Goal: Information Seeking & Learning: Compare options

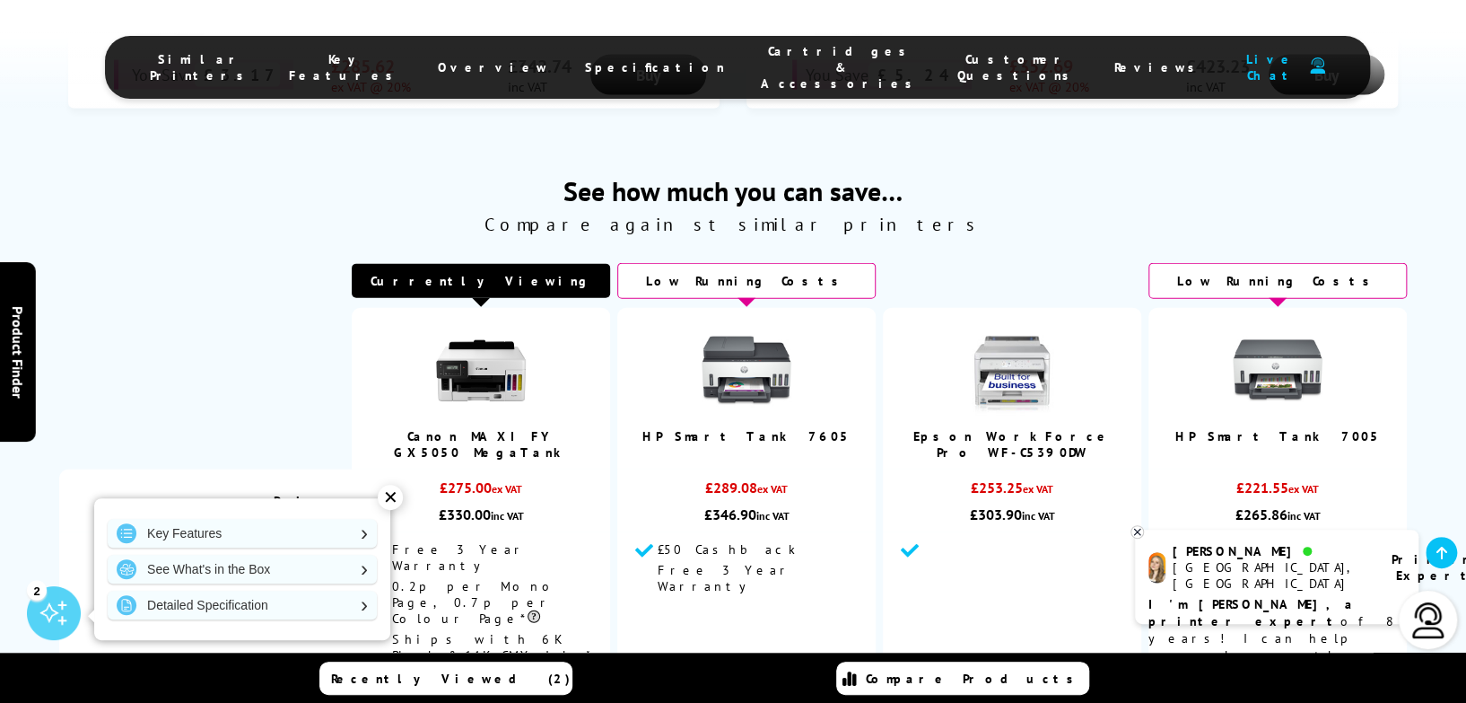
scroll to position [2210, 0]
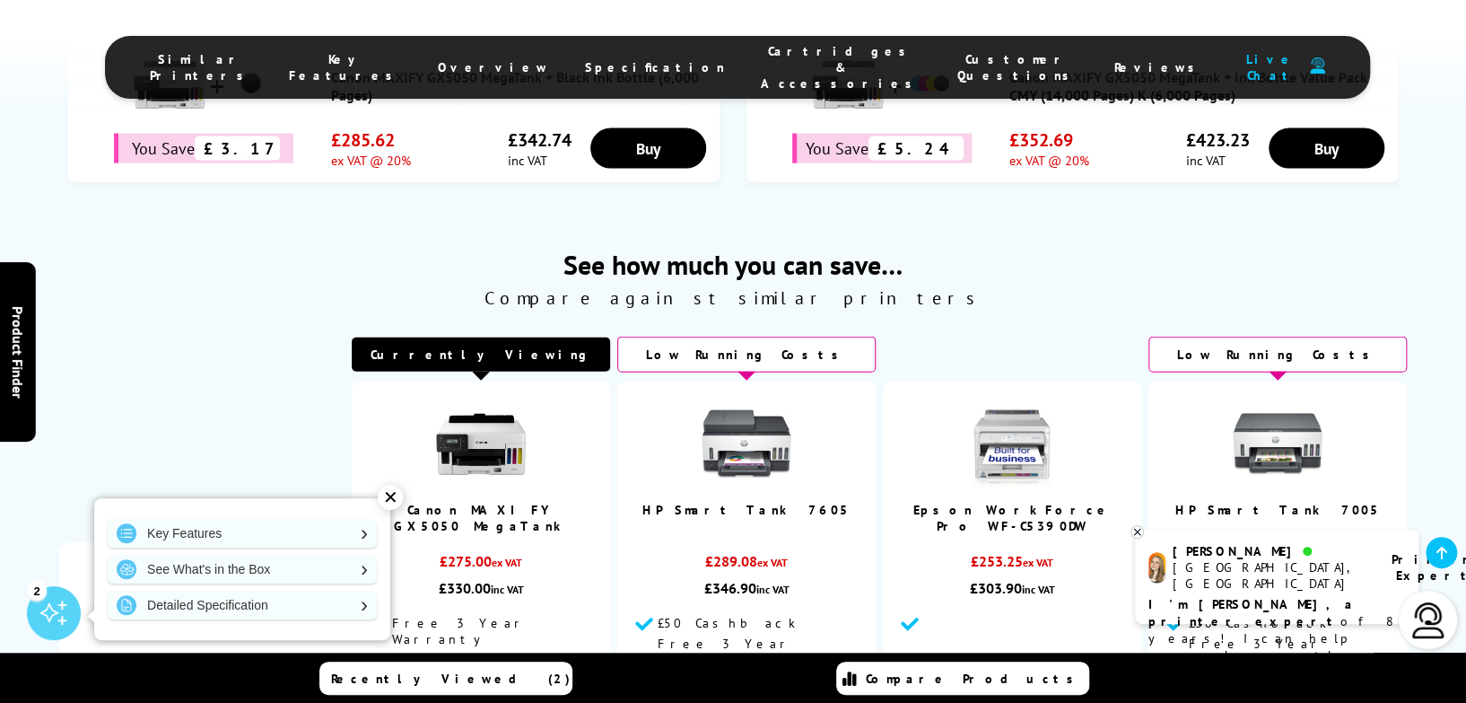
click at [1281, 399] on img at bounding box center [1278, 444] width 90 height 90
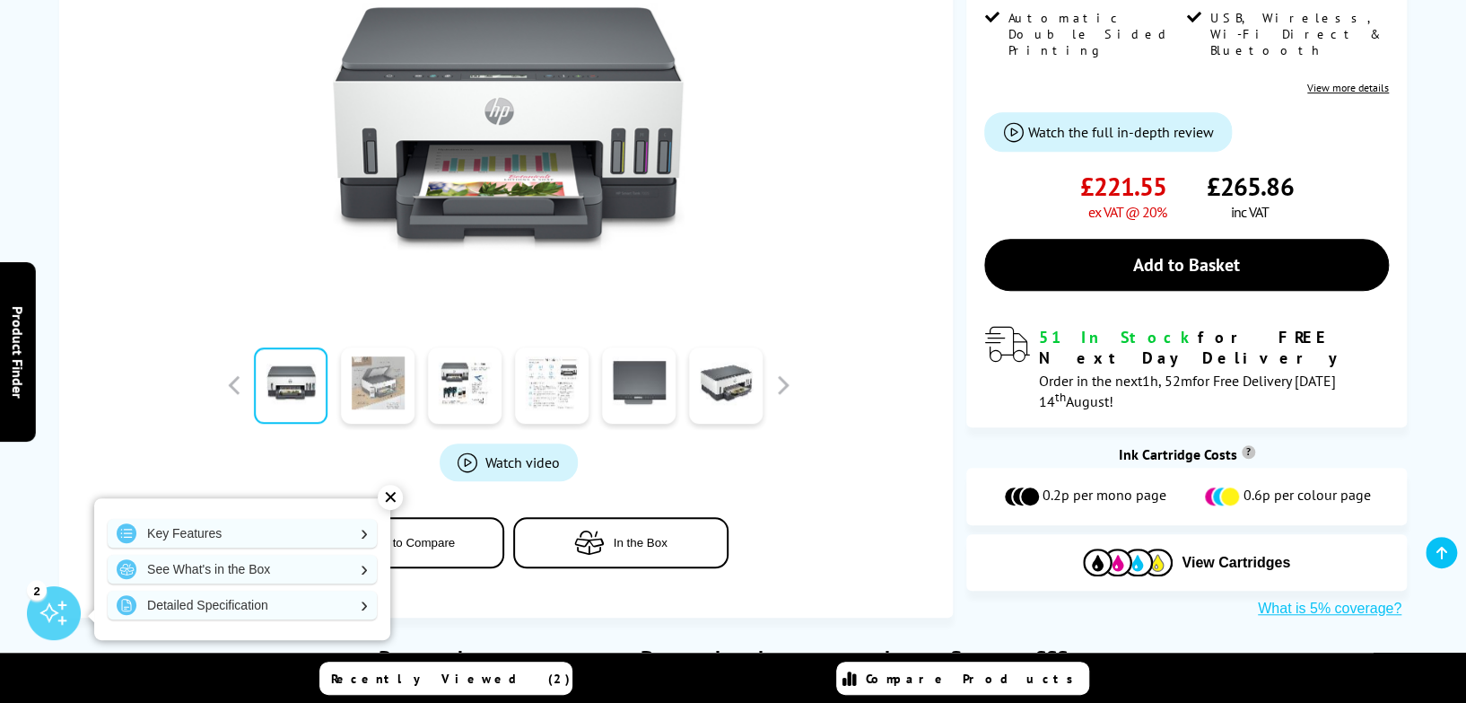
scroll to position [449, 0]
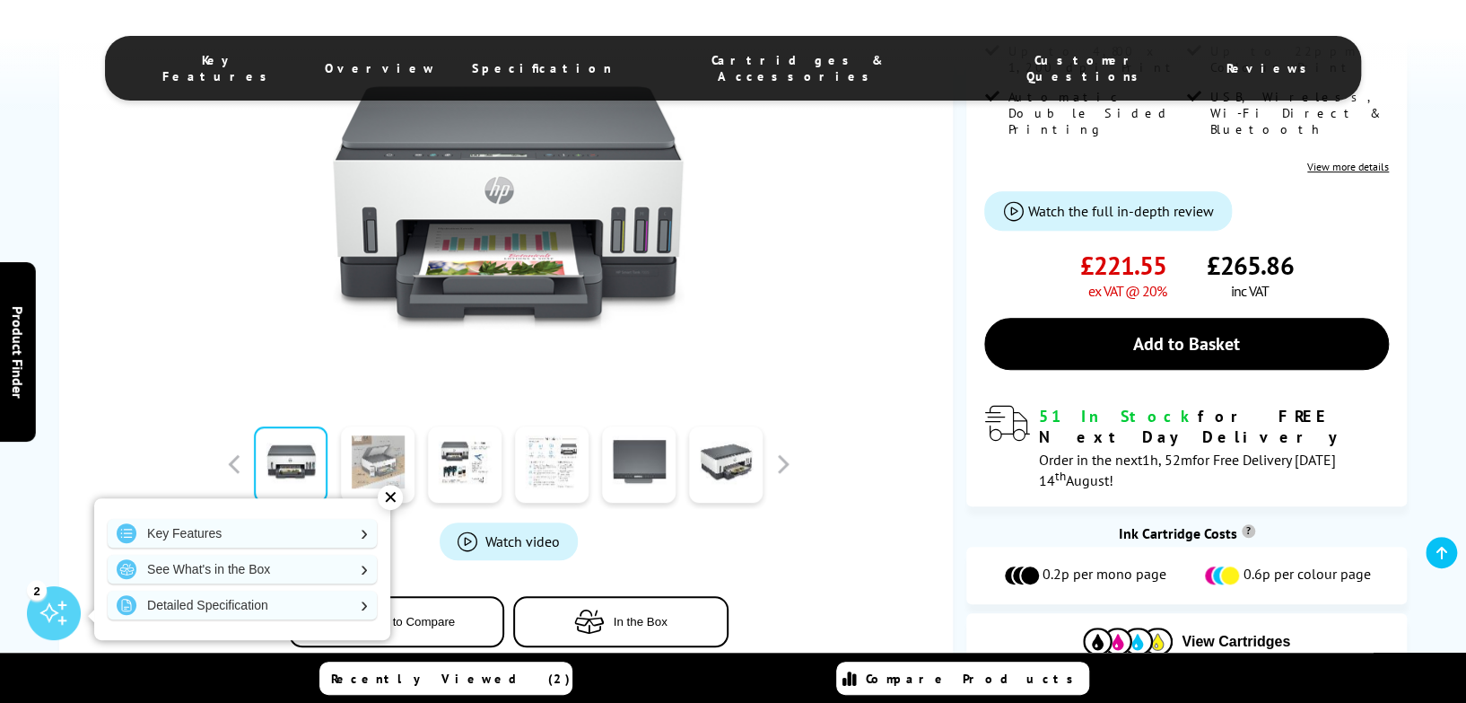
click at [392, 429] on link at bounding box center [378, 464] width 74 height 76
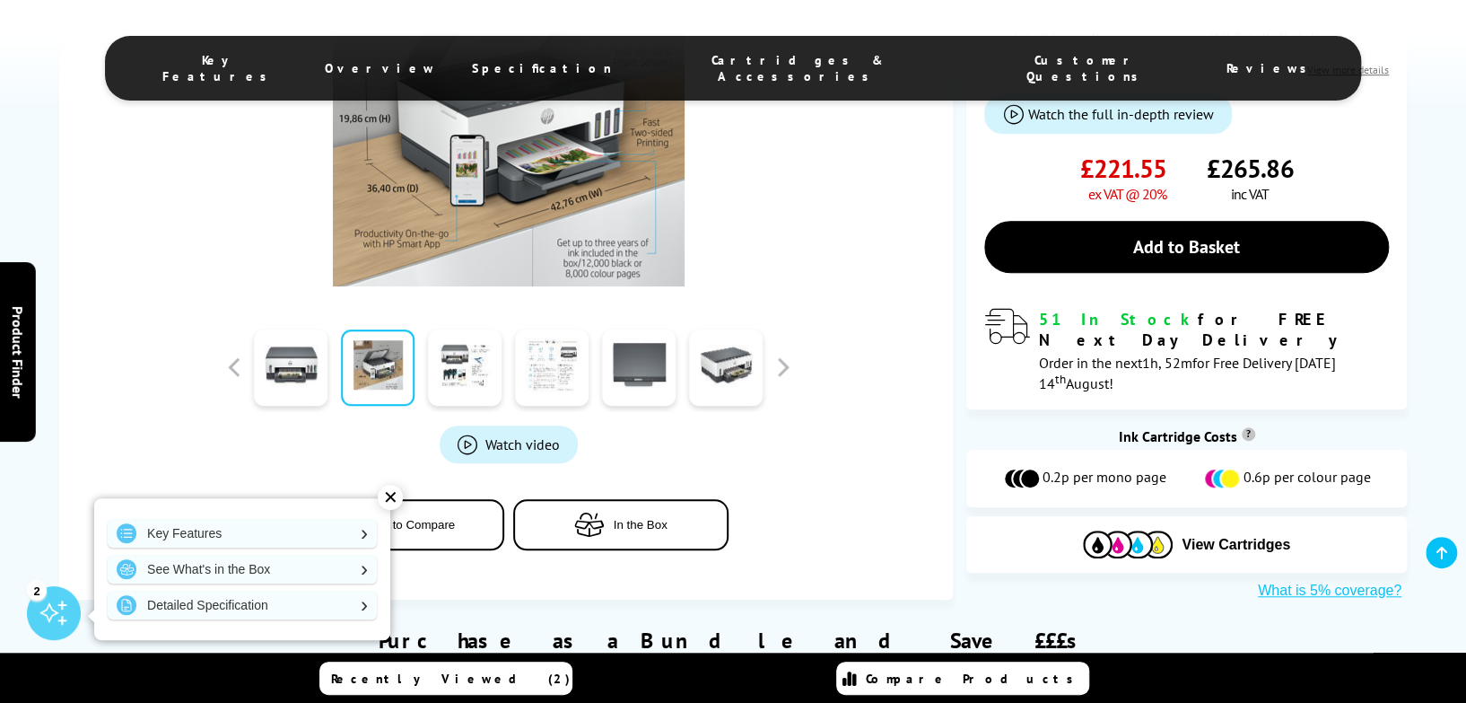
scroll to position [628, 0]
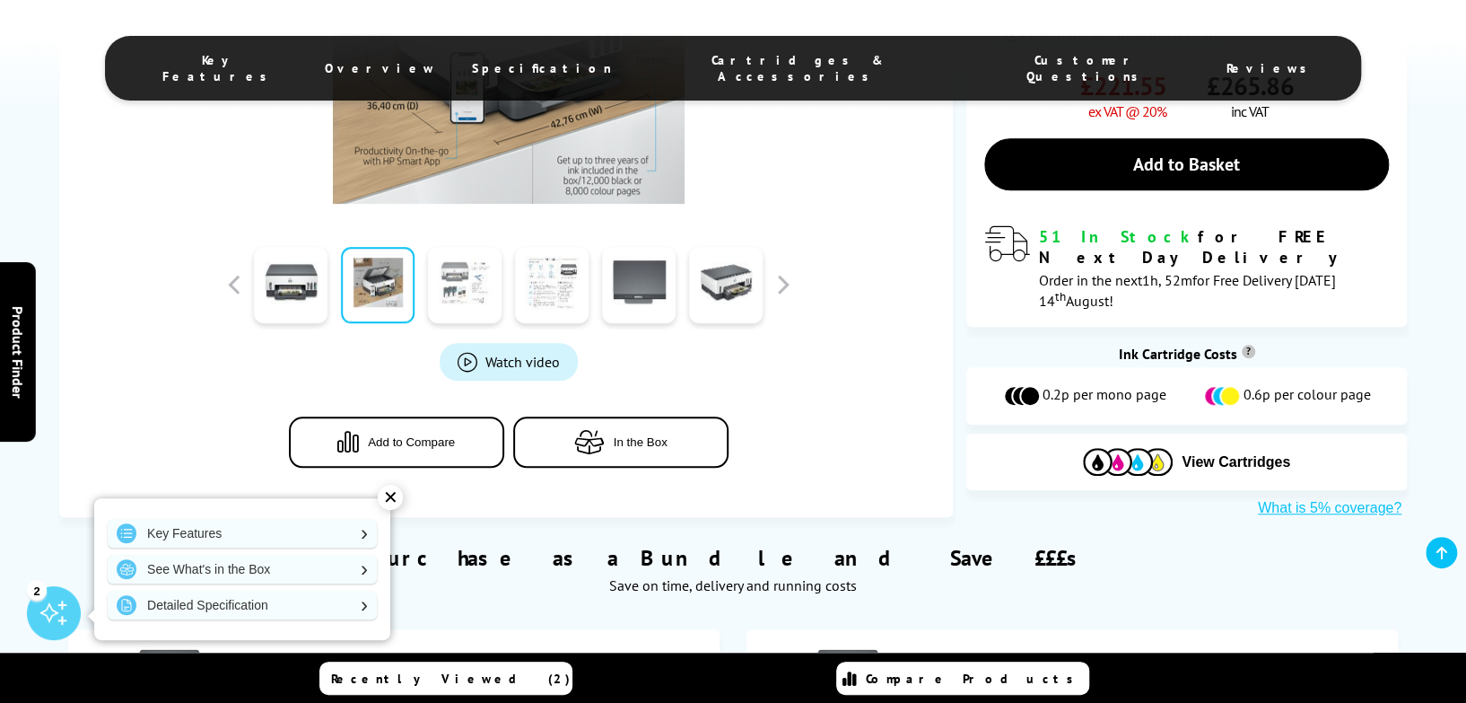
click at [454, 247] on link at bounding box center [465, 285] width 74 height 76
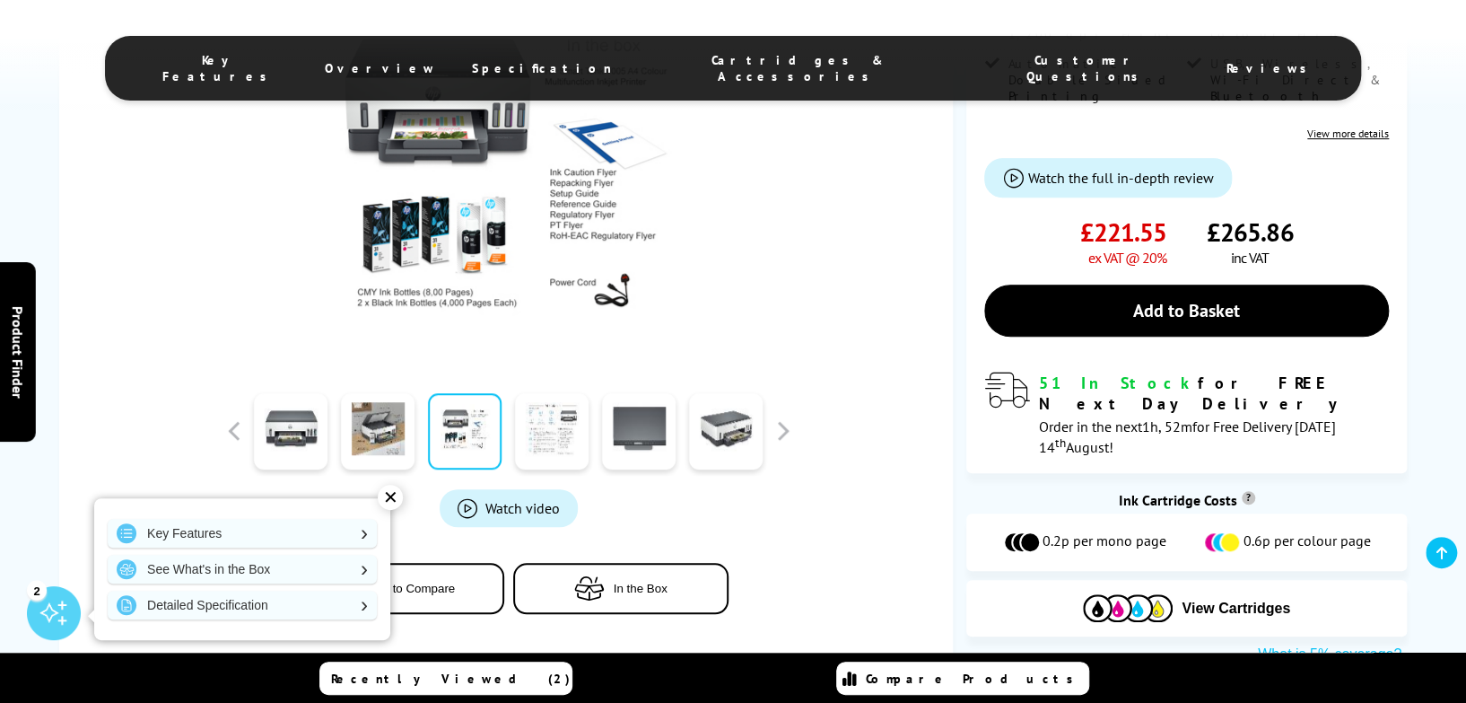
scroll to position [449, 0]
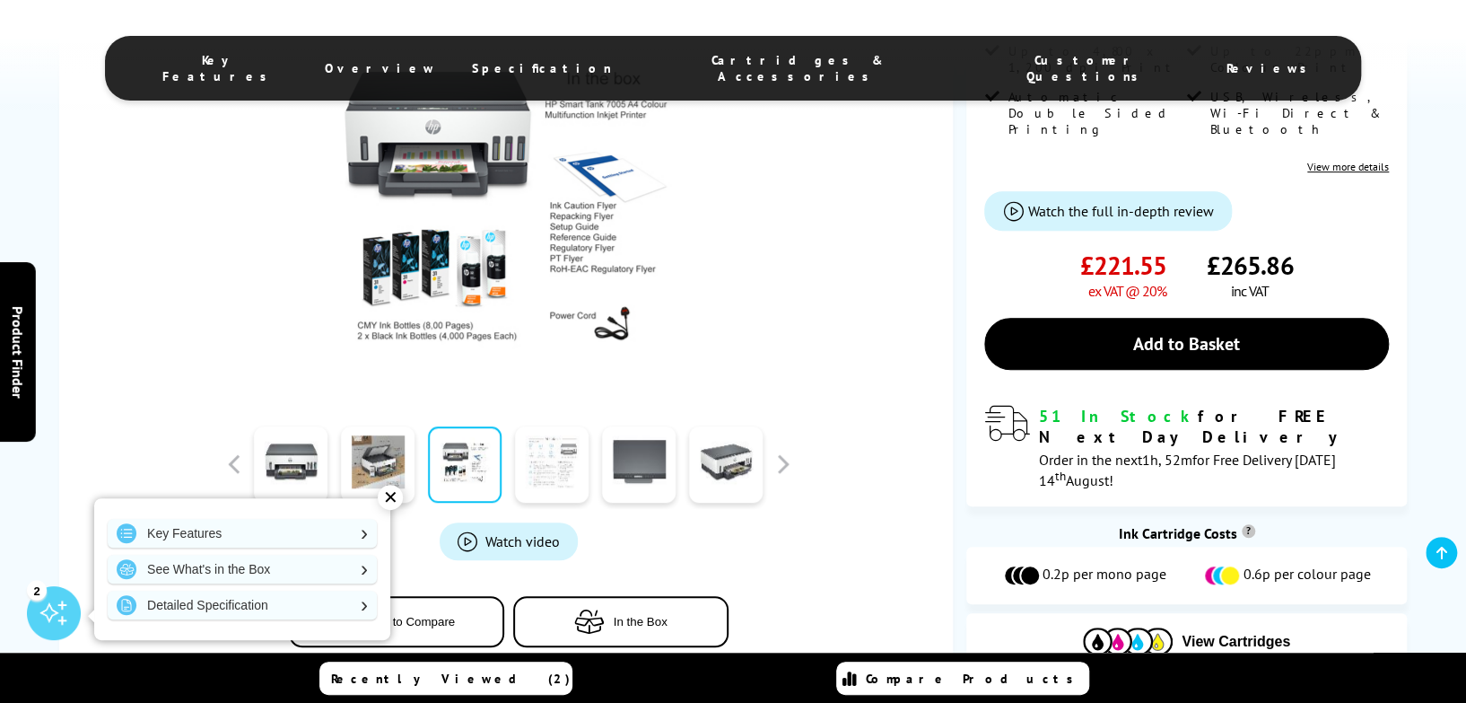
click at [548, 426] on link at bounding box center [552, 464] width 74 height 76
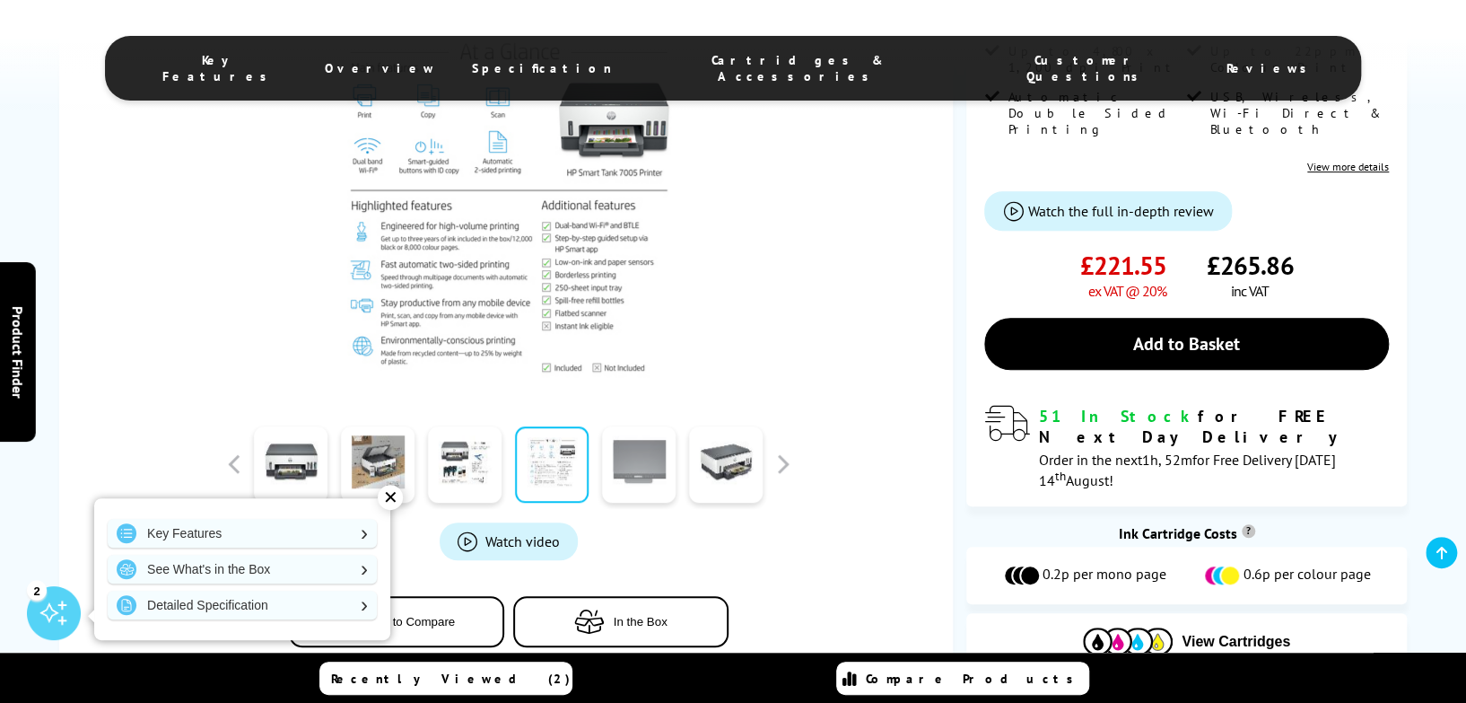
click at [629, 426] on link at bounding box center [639, 464] width 74 height 76
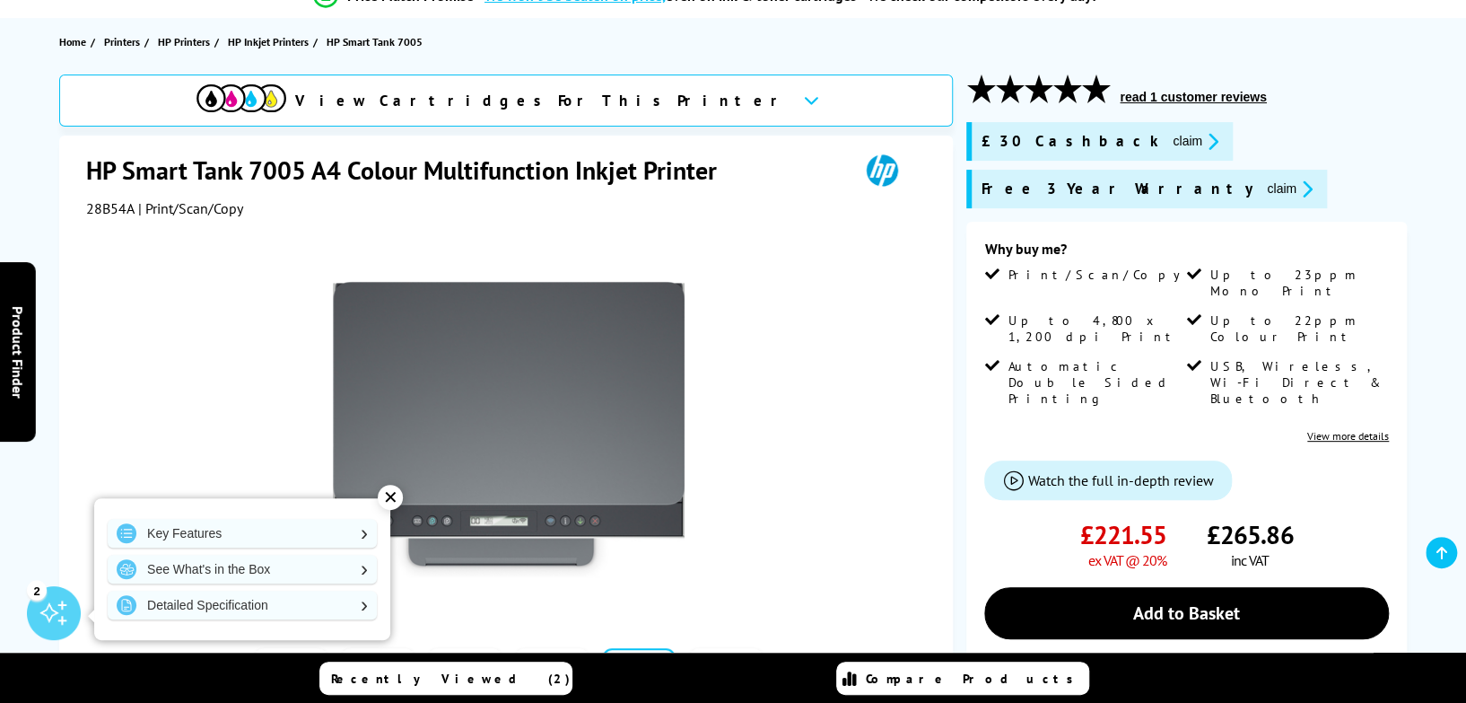
scroll to position [359, 0]
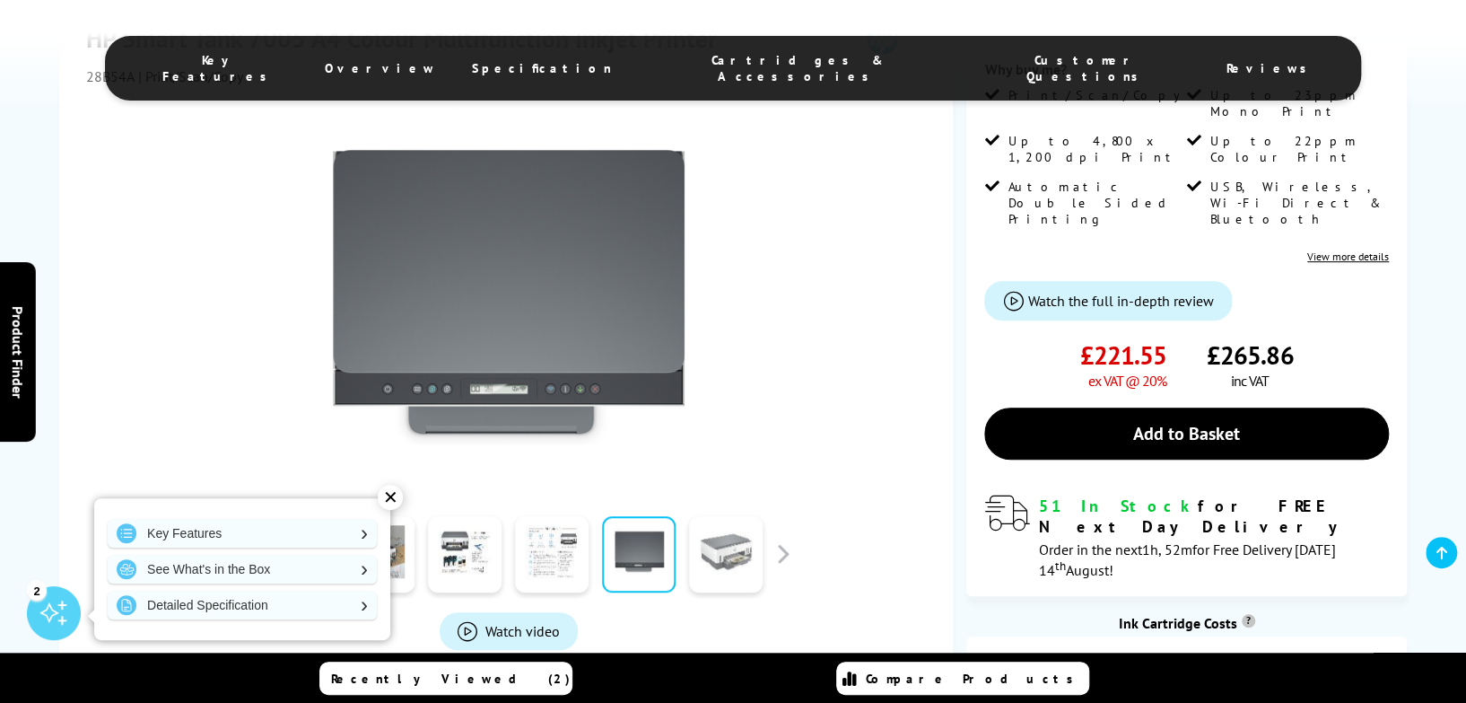
click at [735, 516] on link at bounding box center [726, 554] width 74 height 76
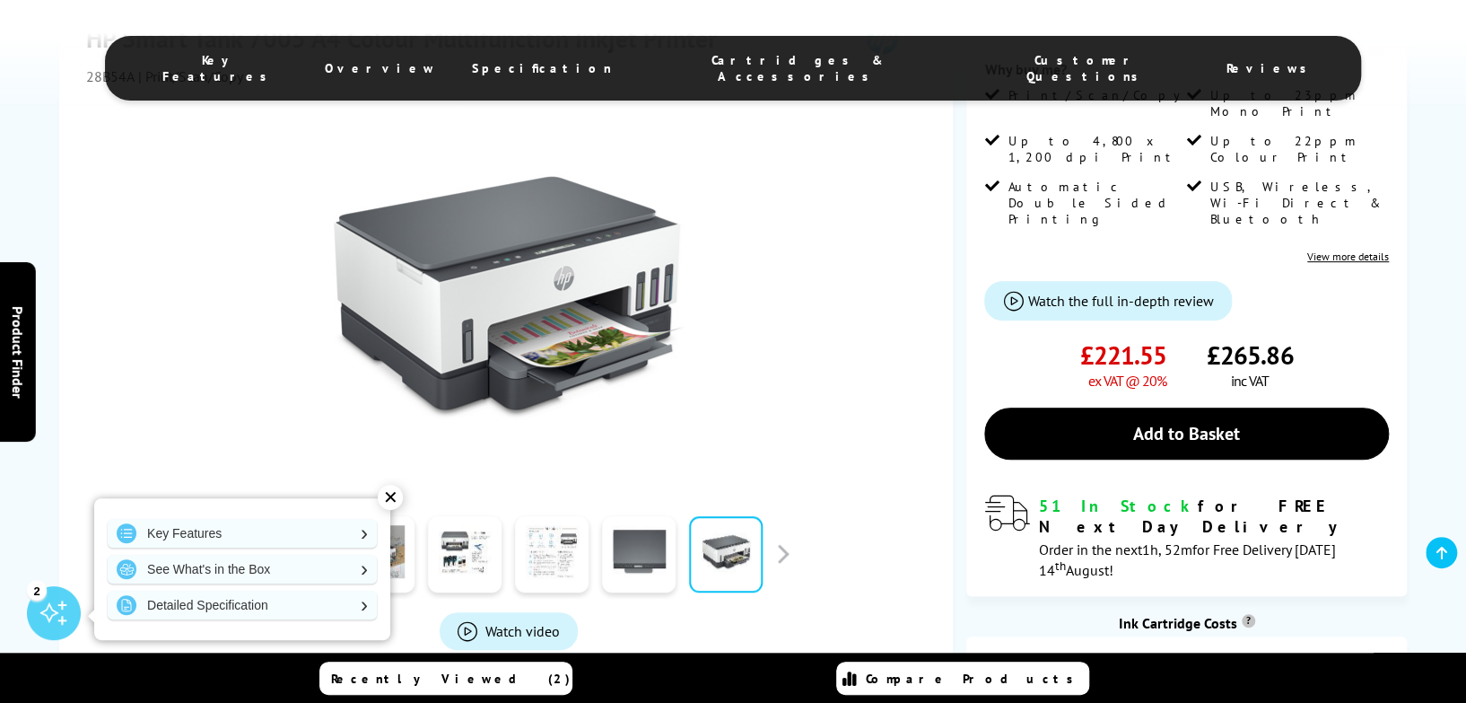
scroll to position [538, 0]
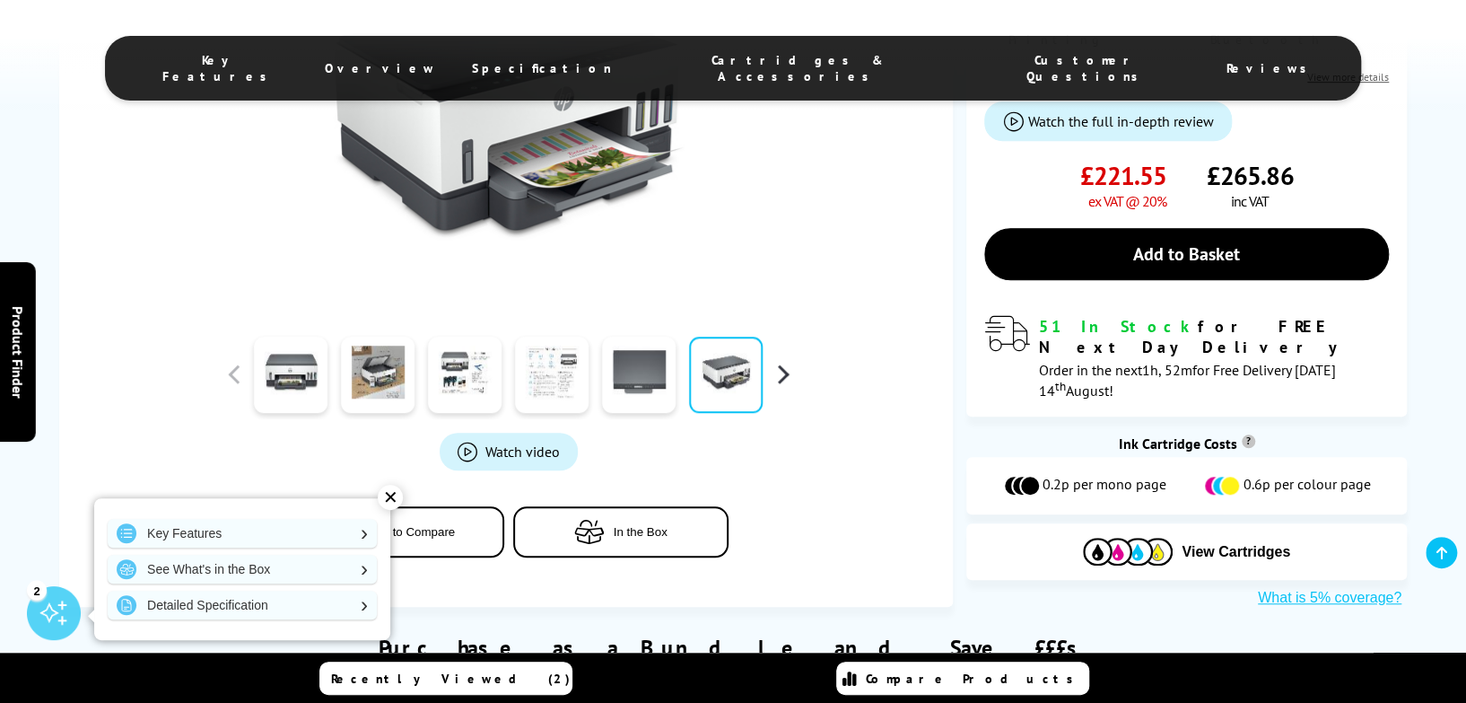
click at [786, 361] on button "button" at bounding box center [782, 374] width 27 height 27
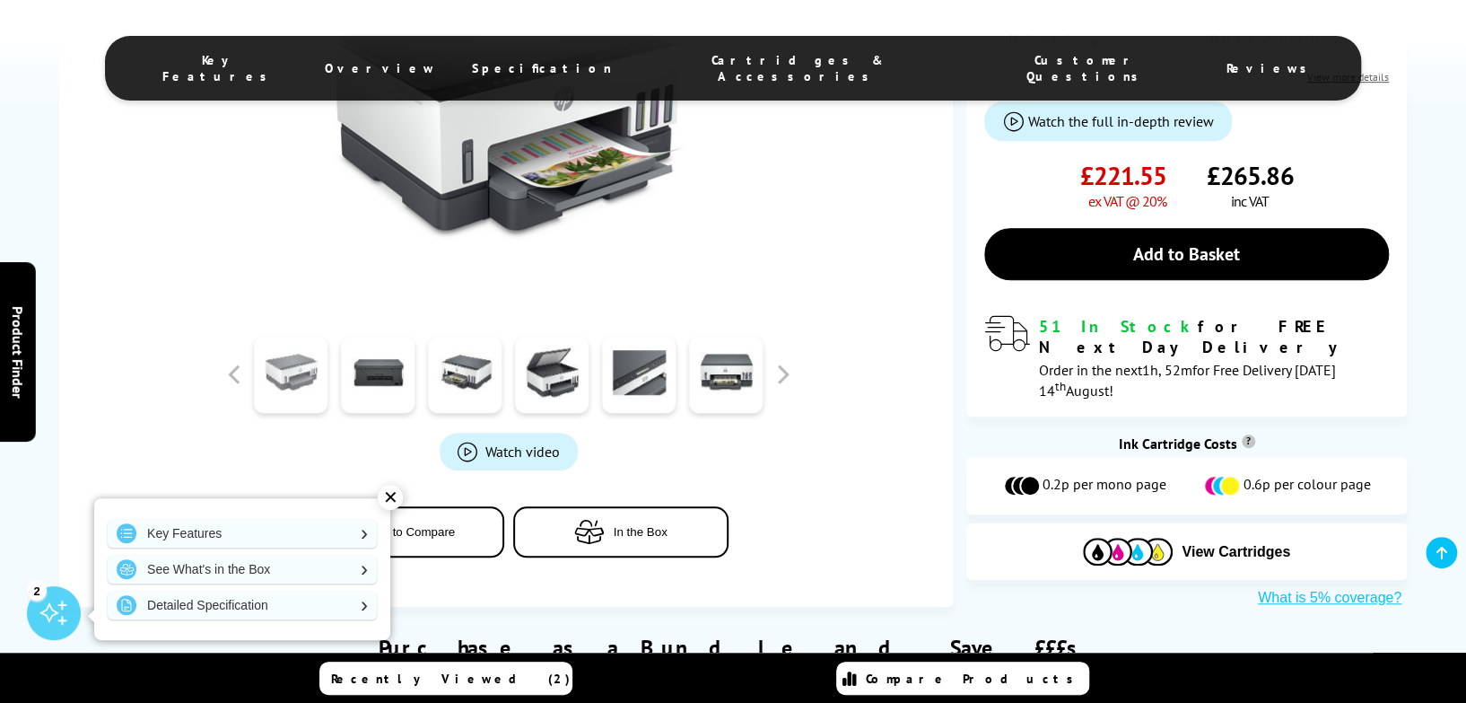
click at [314, 337] on link at bounding box center [291, 375] width 74 height 76
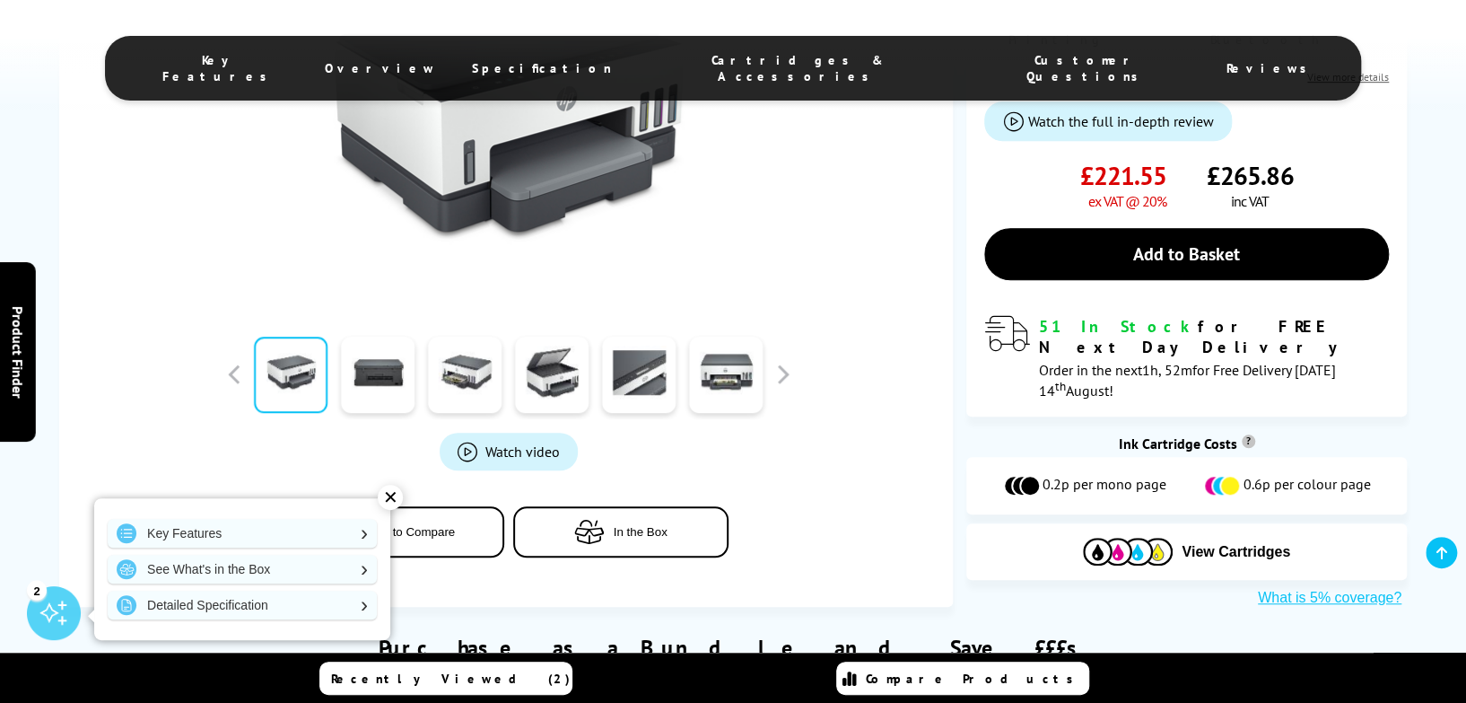
click at [336, 329] on div at bounding box center [378, 374] width 87 height 90
click at [351, 337] on link at bounding box center [378, 375] width 74 height 76
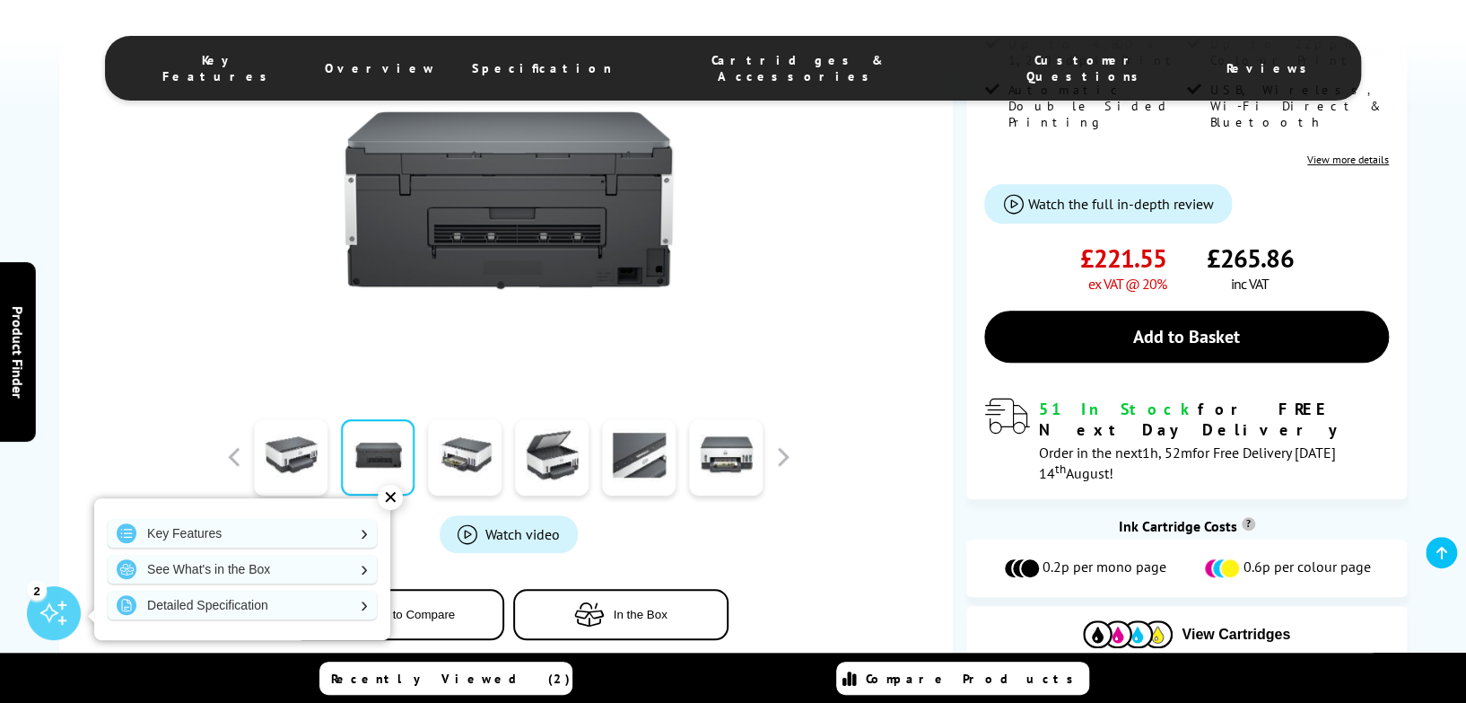
scroll to position [359, 0]
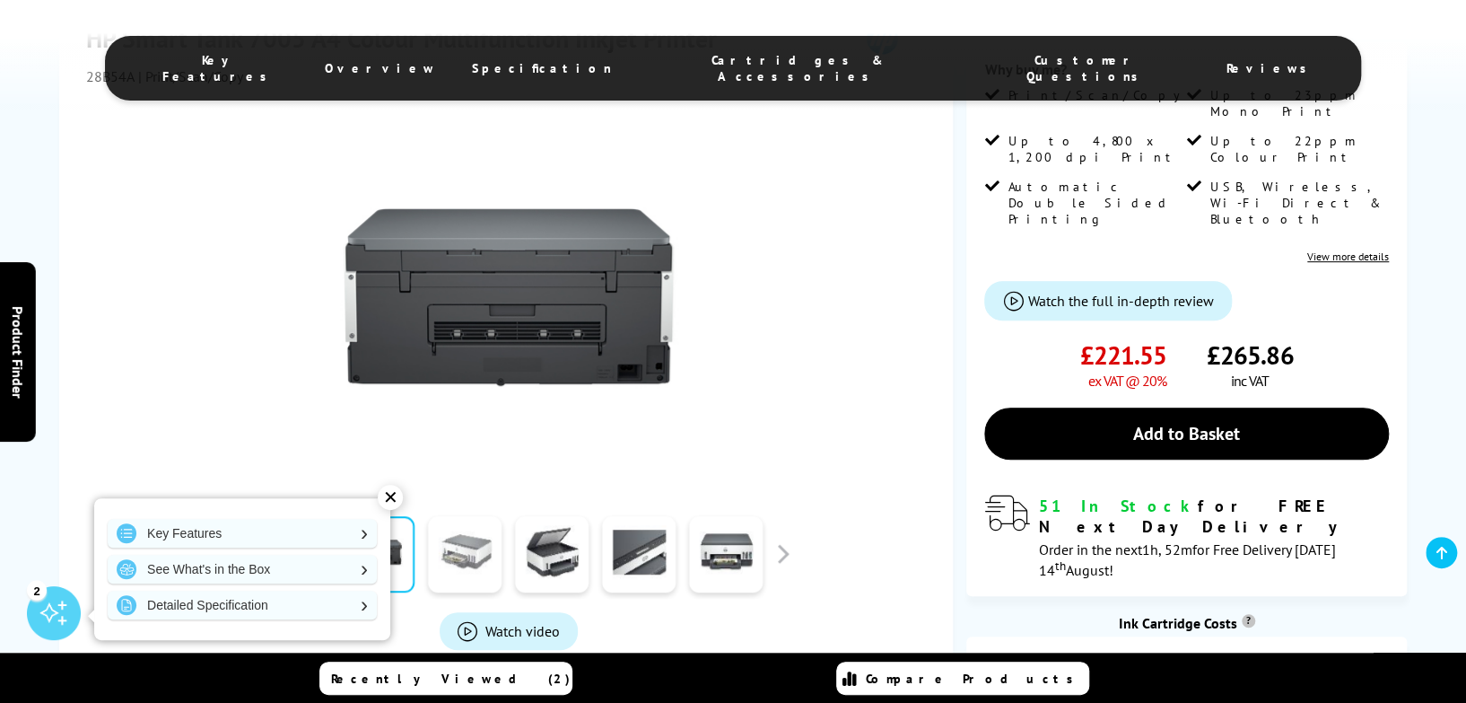
click at [468, 516] on link at bounding box center [465, 554] width 74 height 76
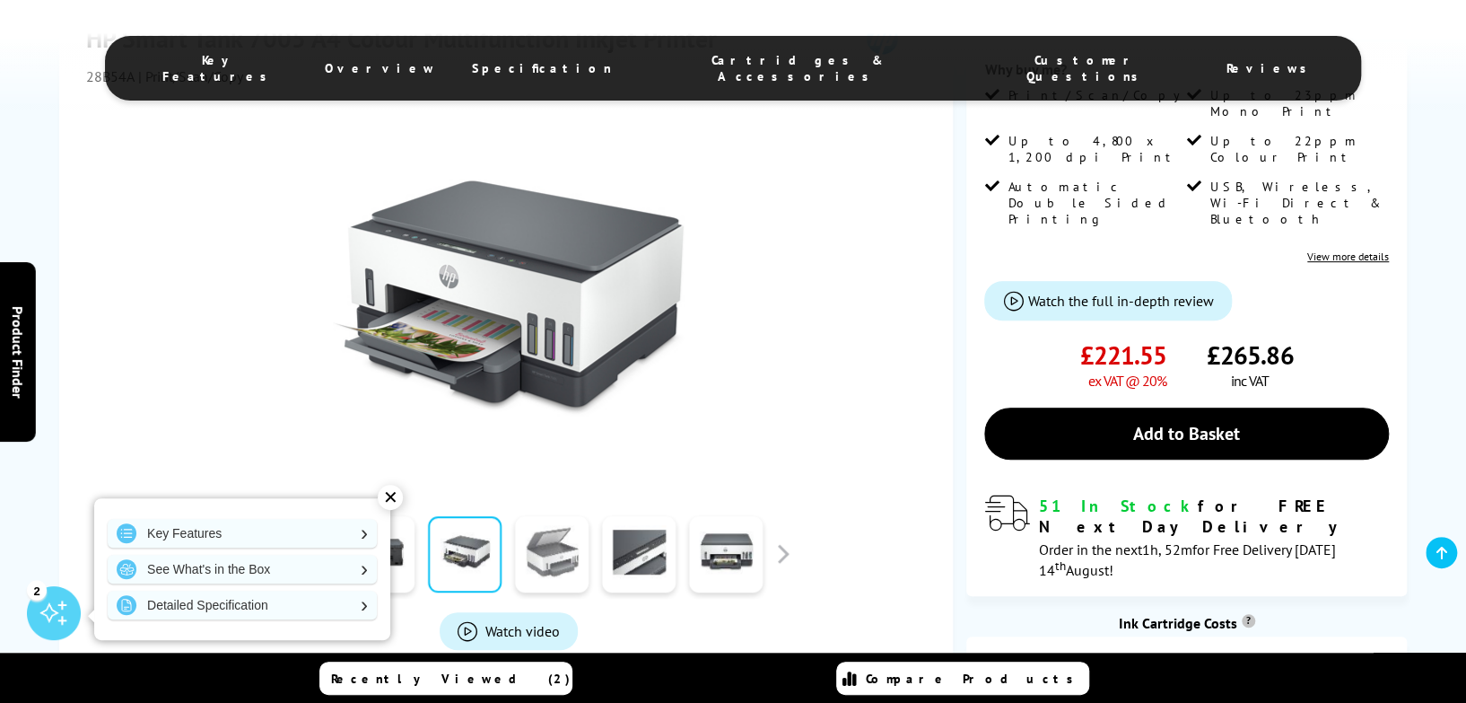
click at [551, 516] on link at bounding box center [552, 554] width 74 height 76
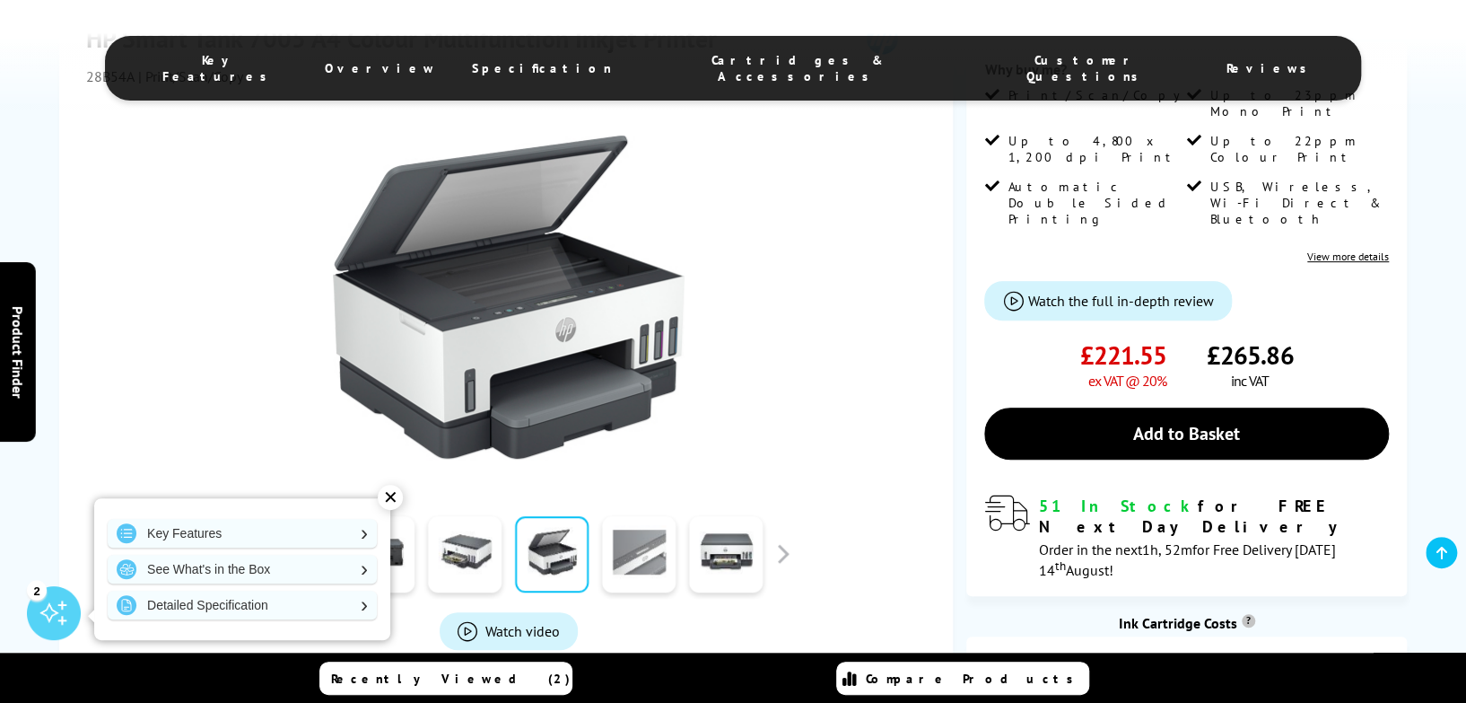
click at [643, 516] on link at bounding box center [639, 554] width 74 height 76
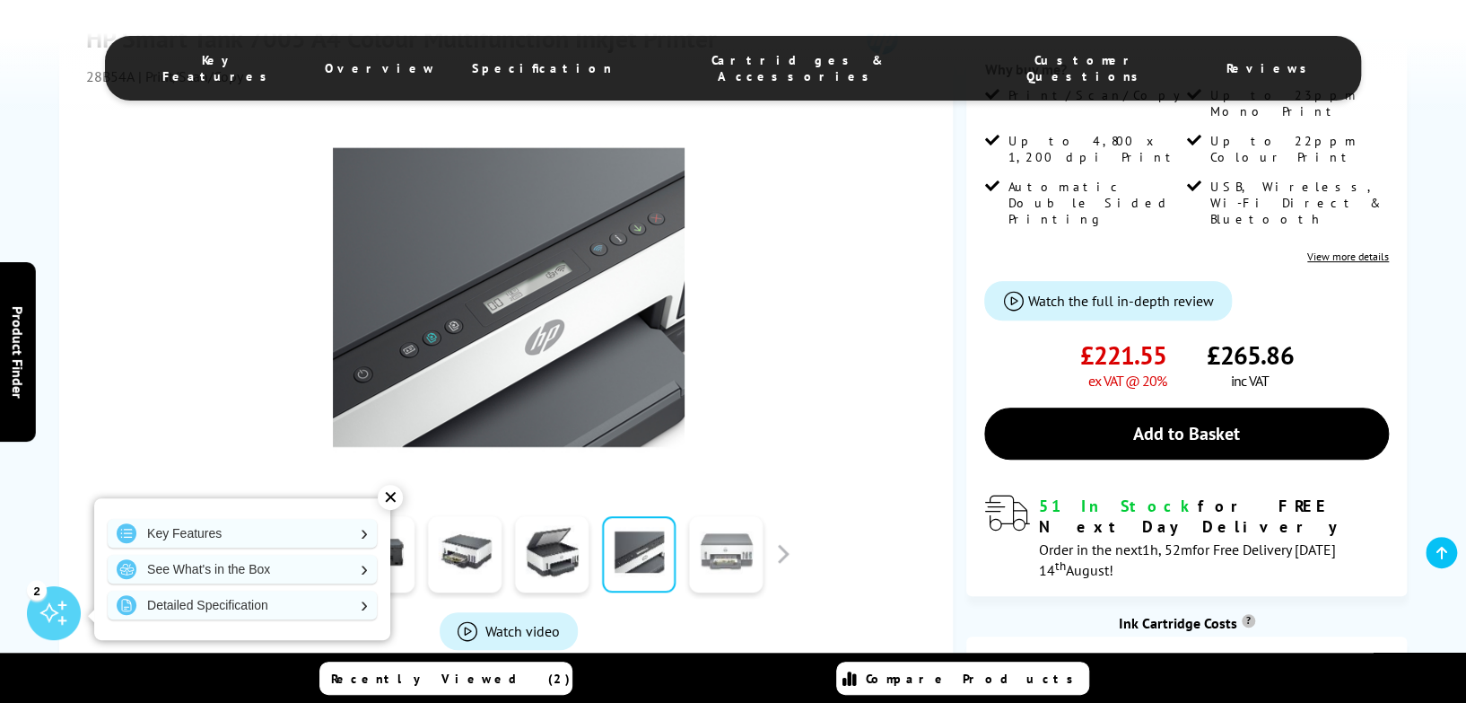
click at [728, 516] on link at bounding box center [726, 554] width 74 height 76
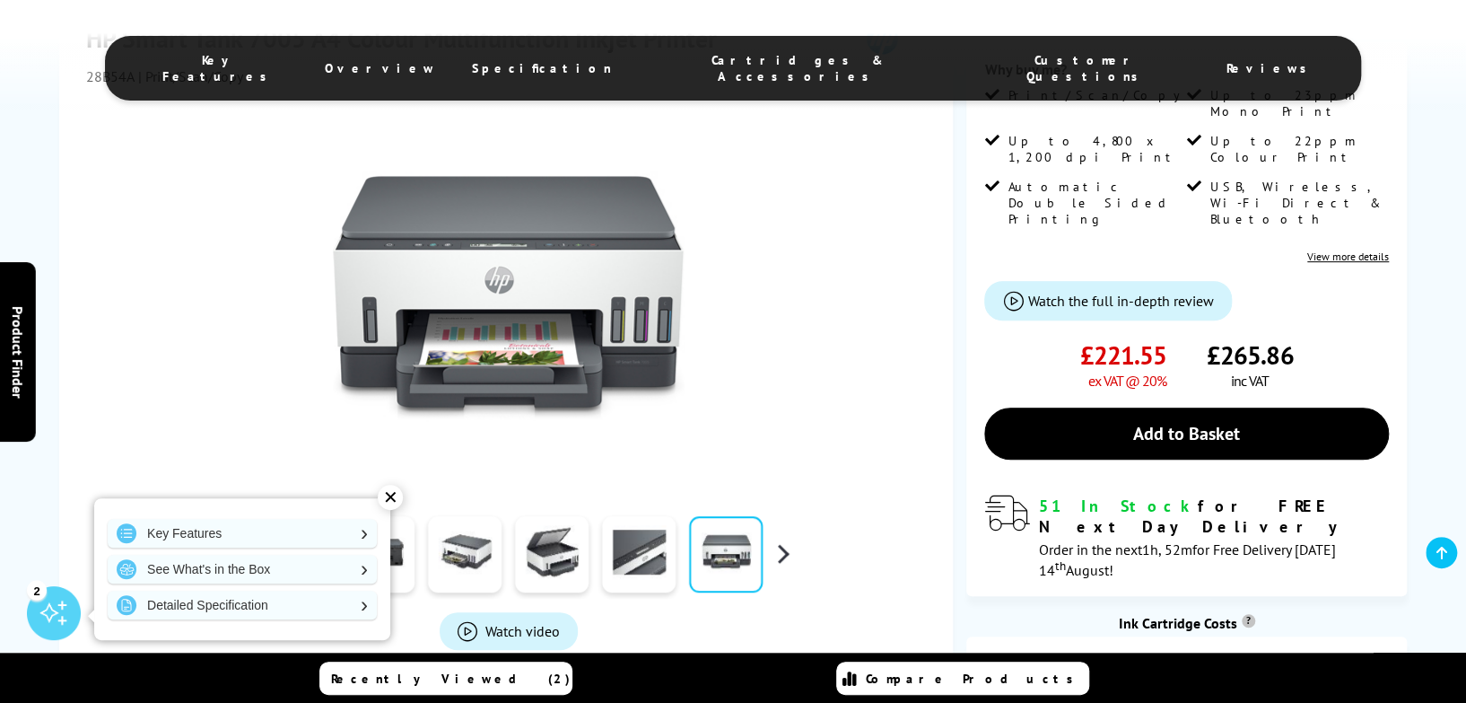
click at [786, 540] on button "button" at bounding box center [782, 553] width 27 height 27
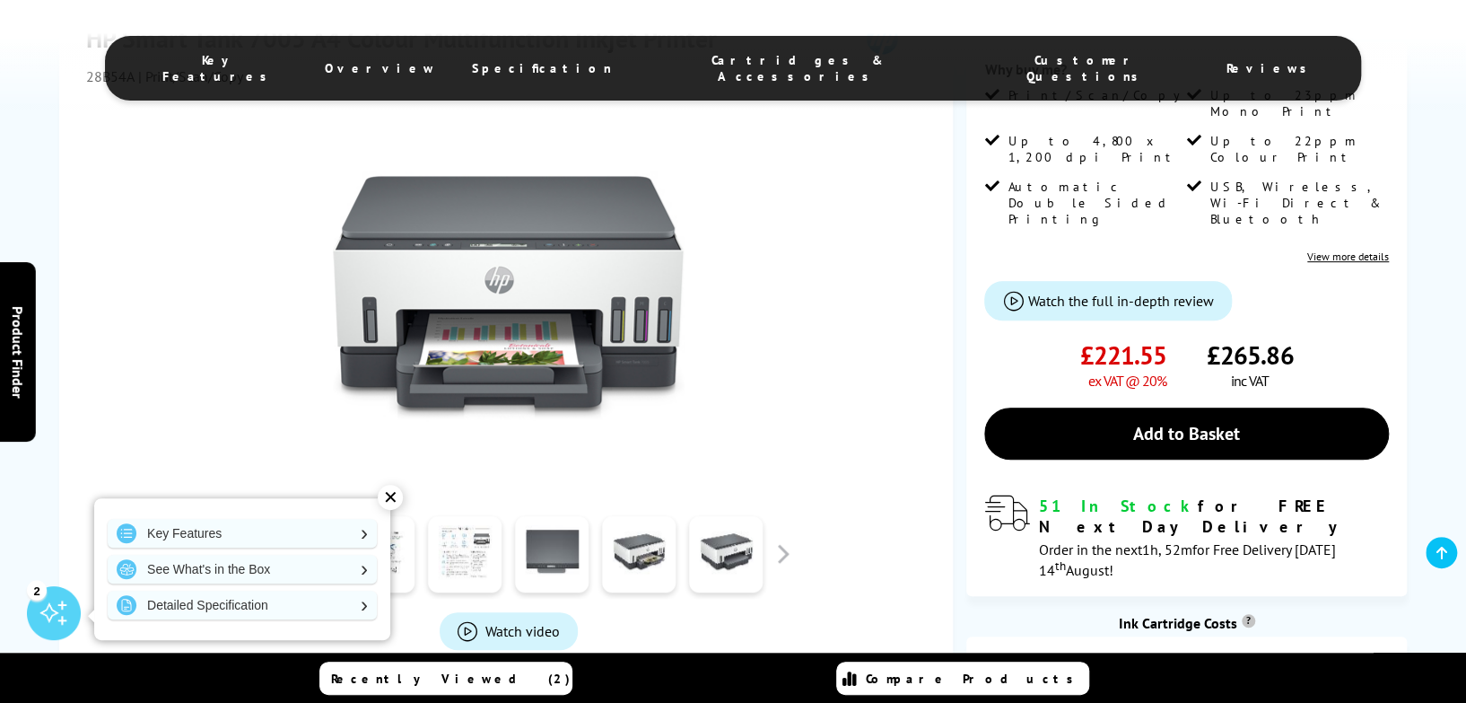
click at [302, 489] on div "✕ Key Features See What's in the Box Detailed Specification" at bounding box center [242, 564] width 296 height 151
click at [302, 516] on link at bounding box center [291, 554] width 74 height 76
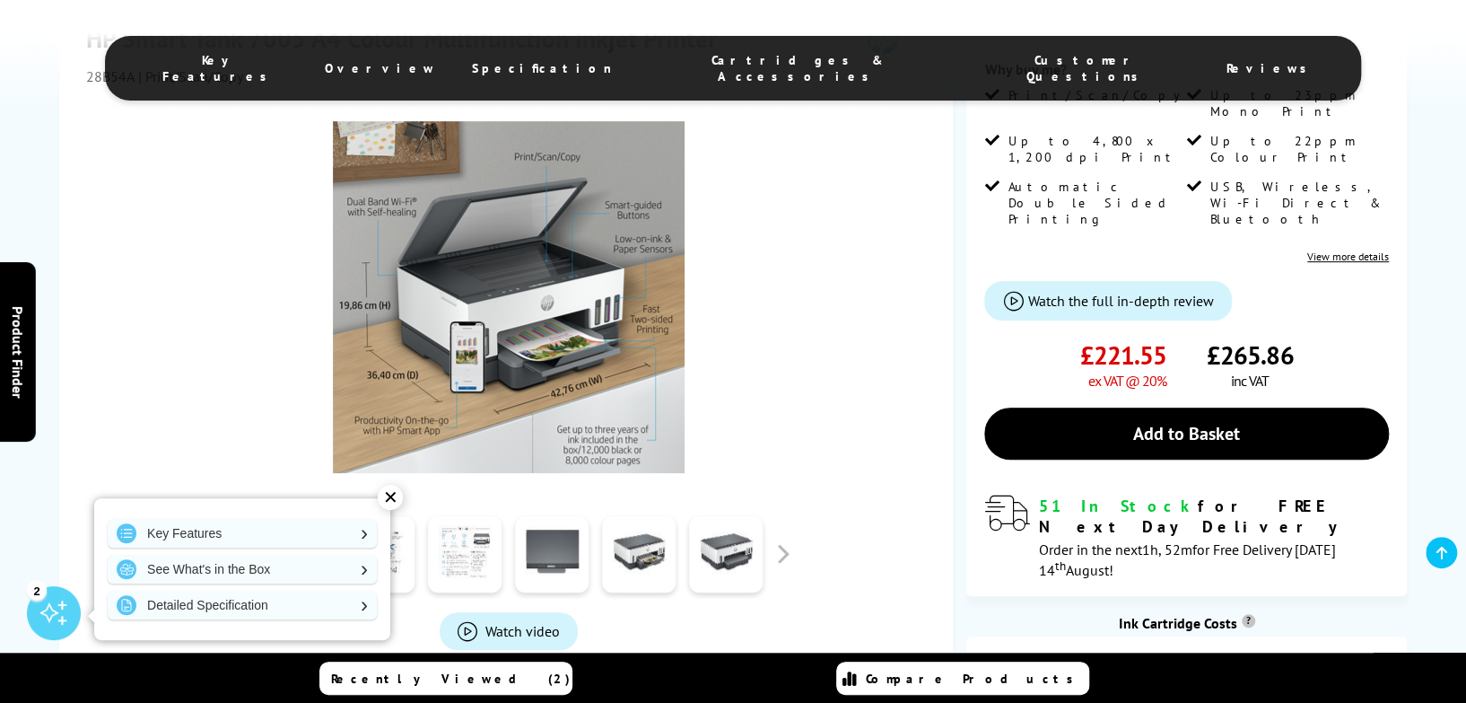
click at [398, 494] on div "✕" at bounding box center [390, 497] width 25 height 25
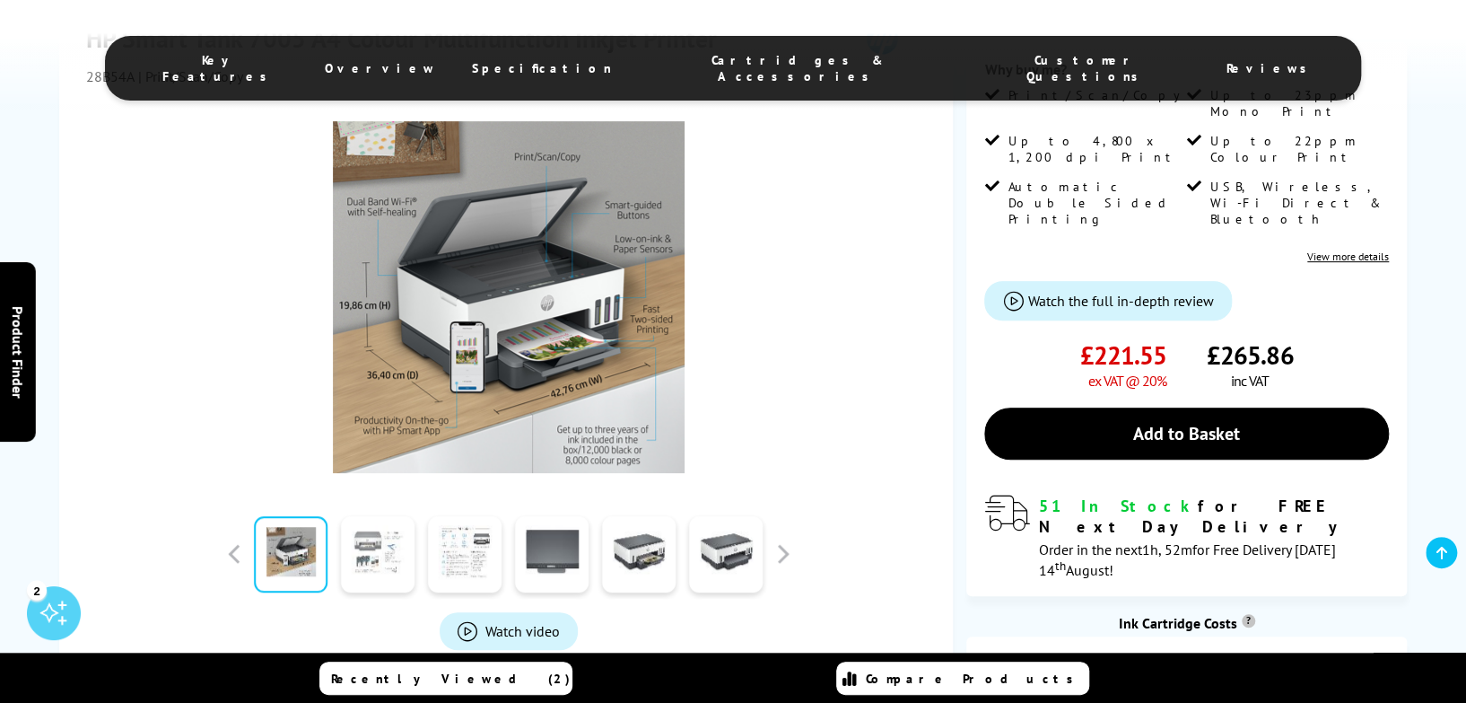
click at [377, 516] on link at bounding box center [378, 554] width 74 height 76
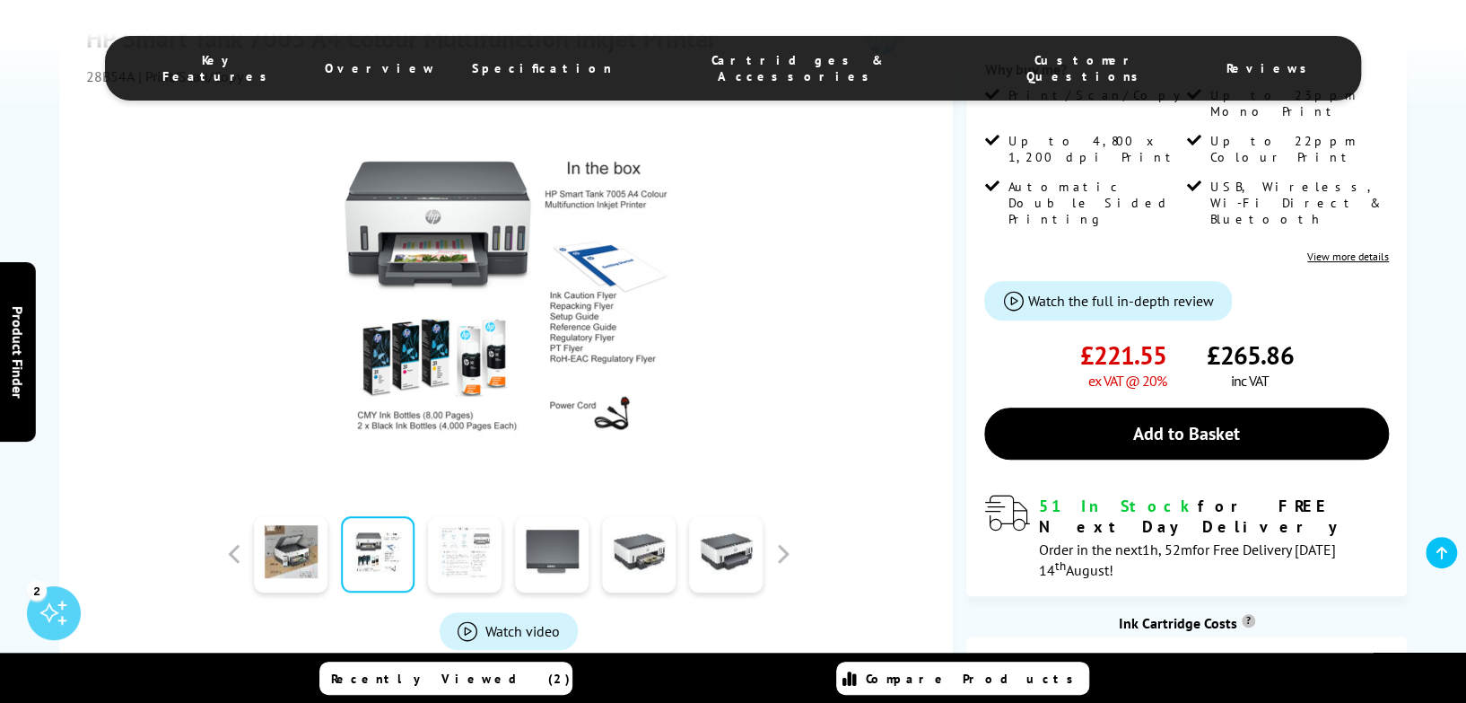
click at [469, 516] on link at bounding box center [465, 554] width 74 height 76
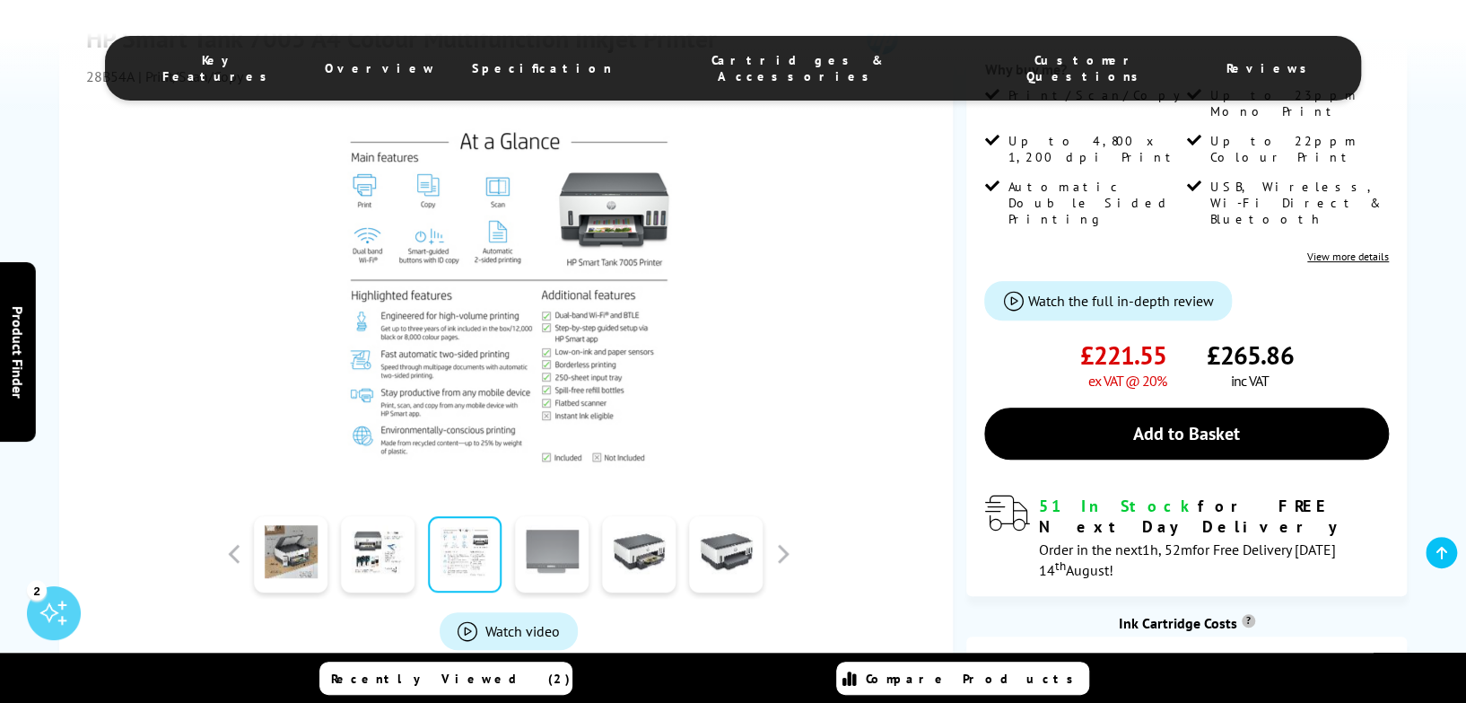
click at [557, 516] on link at bounding box center [552, 554] width 74 height 76
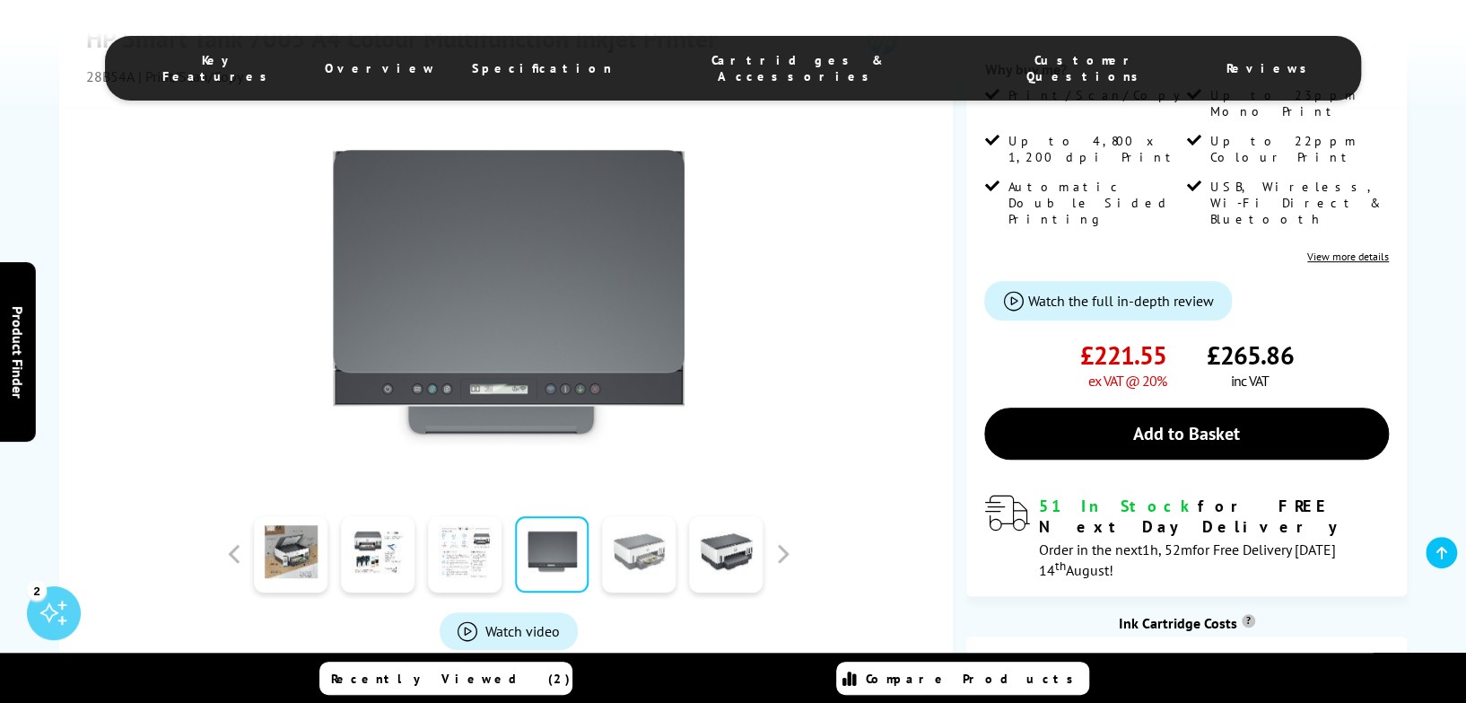
click at [658, 516] on link at bounding box center [639, 554] width 74 height 76
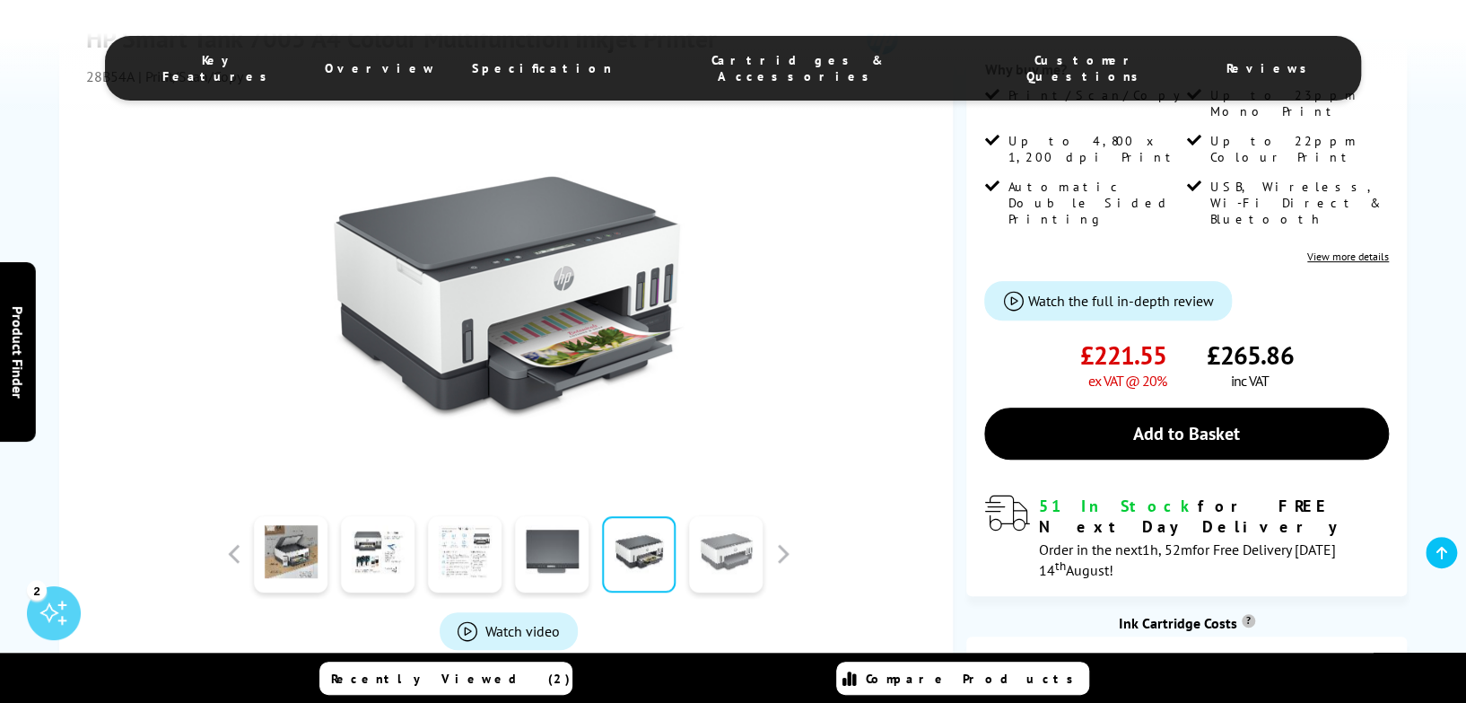
click at [738, 516] on link at bounding box center [726, 554] width 74 height 76
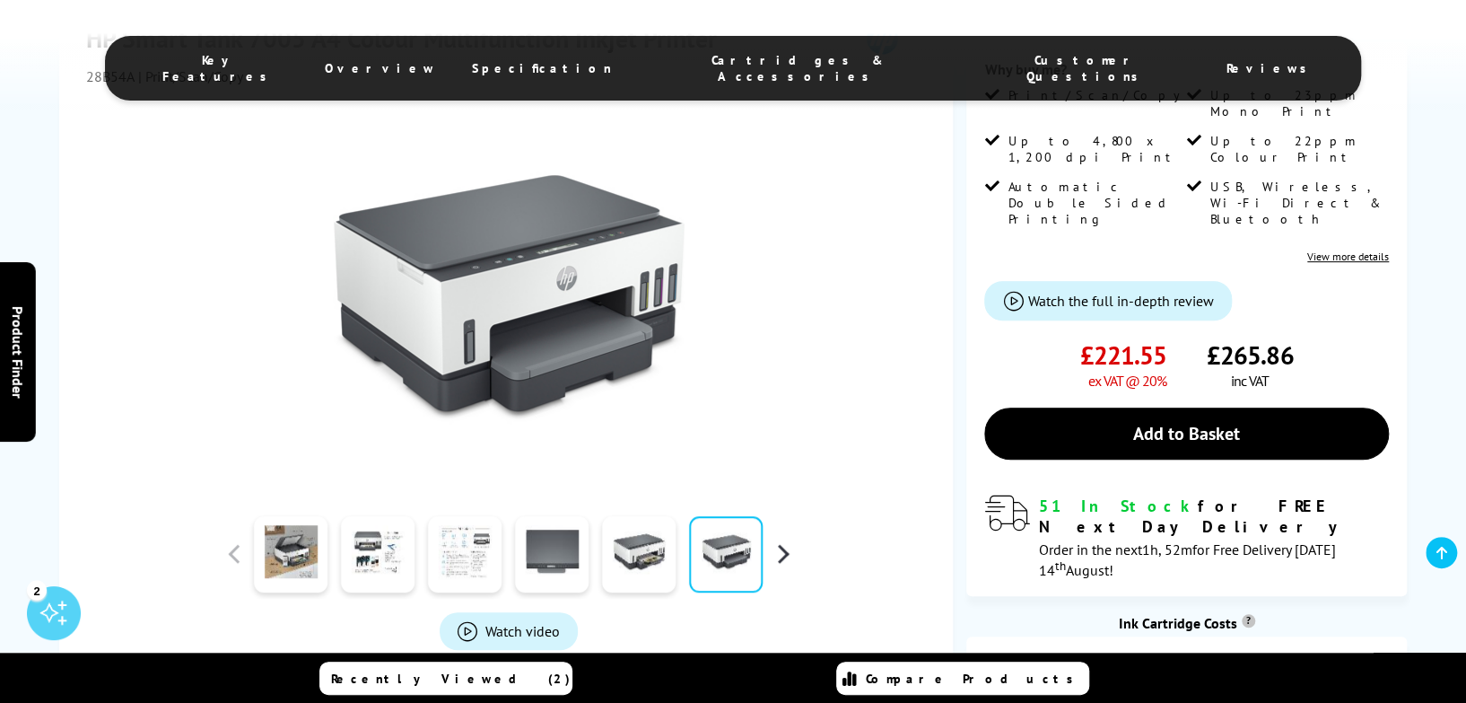
click at [782, 540] on button "button" at bounding box center [782, 553] width 27 height 27
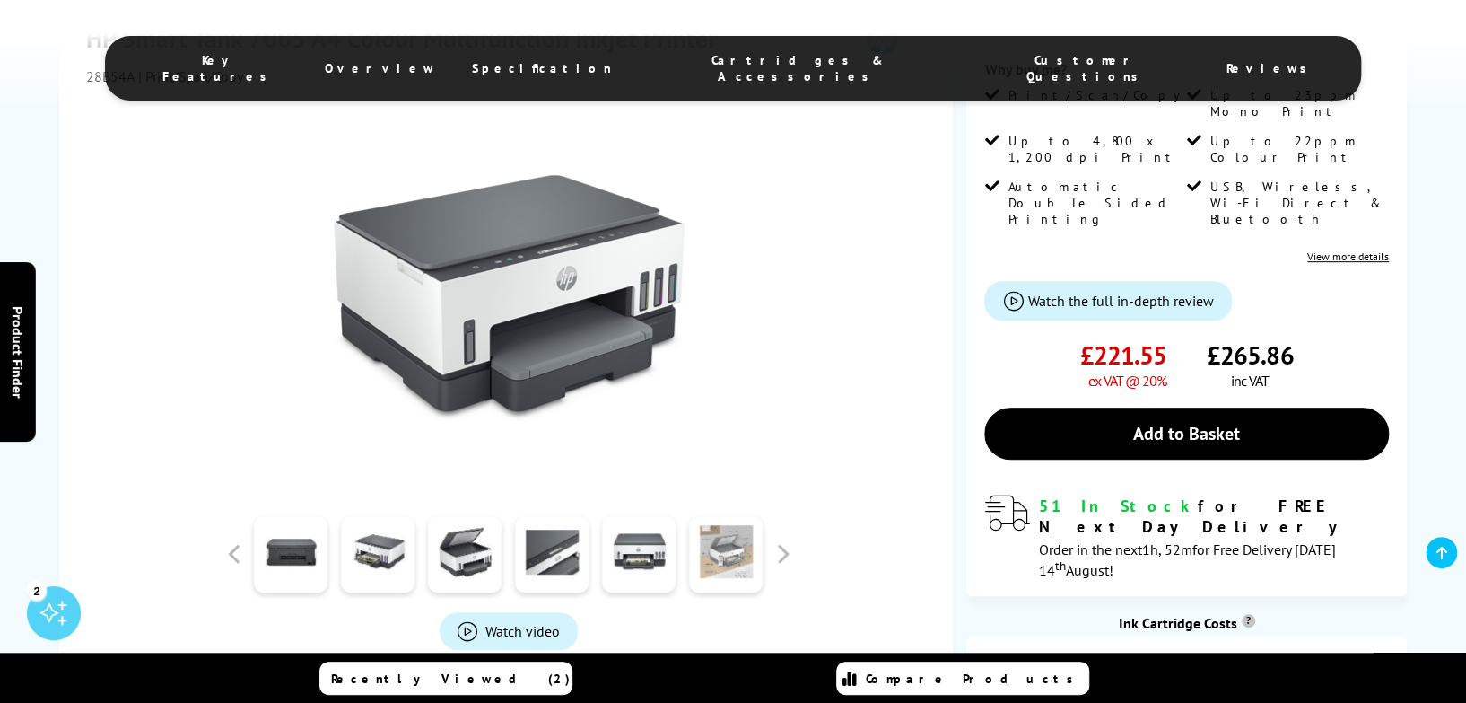
click at [735, 516] on link at bounding box center [726, 554] width 74 height 76
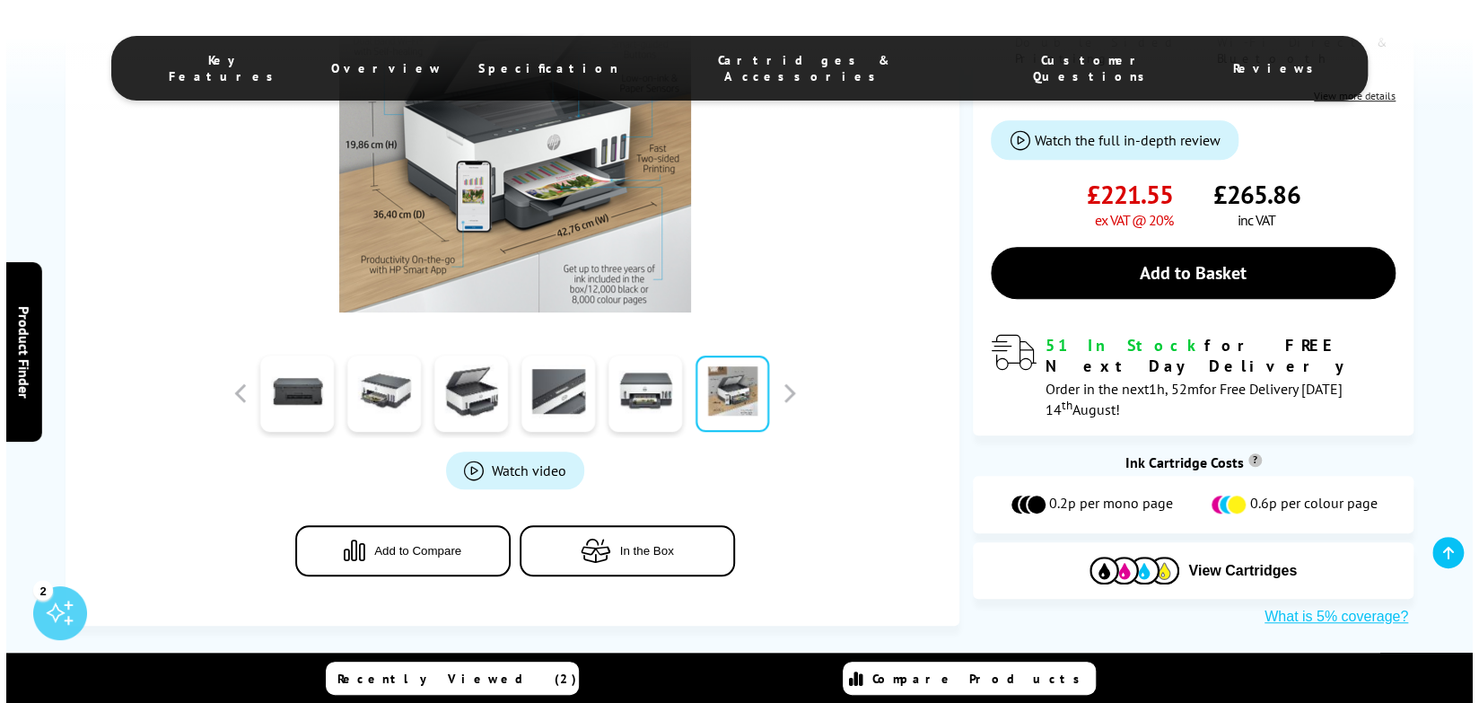
scroll to position [628, 0]
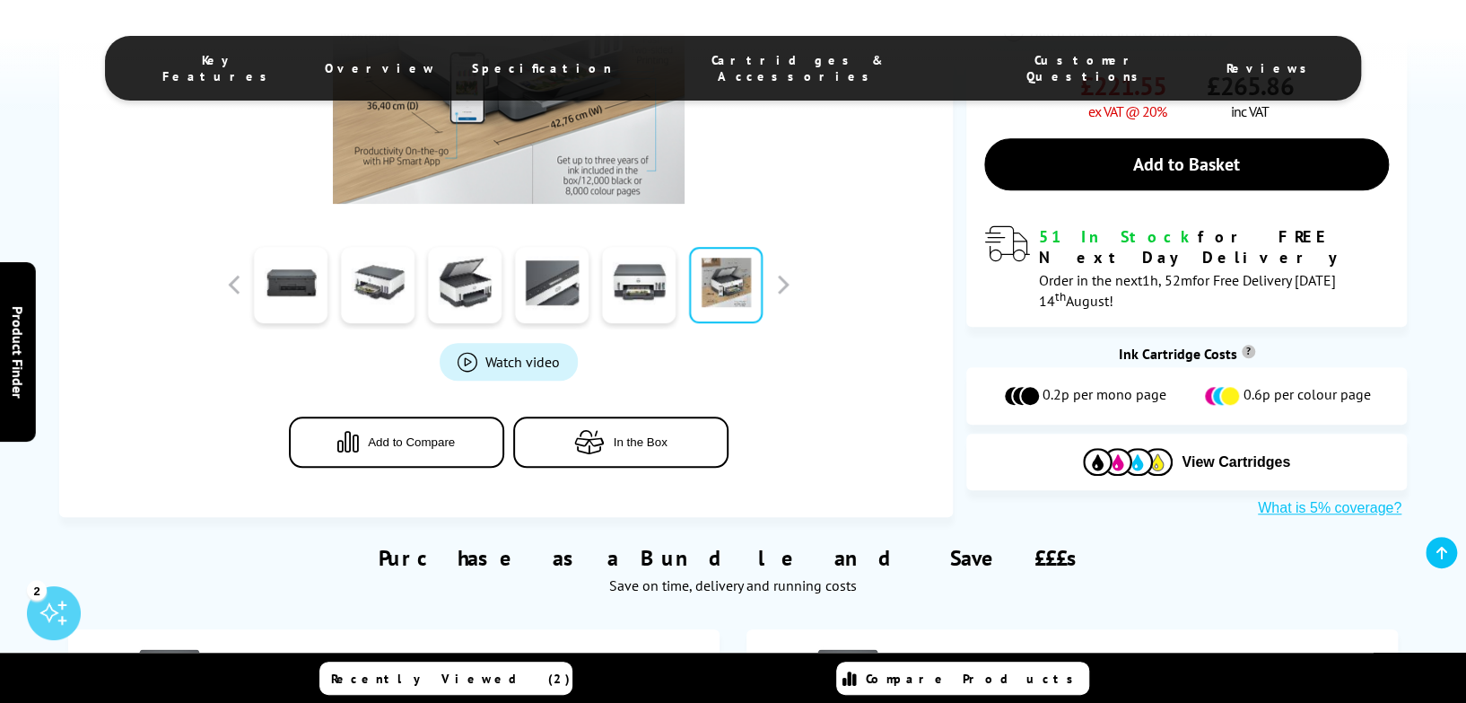
click at [465, 352] on span "Product_All_Videos" at bounding box center [468, 362] width 20 height 20
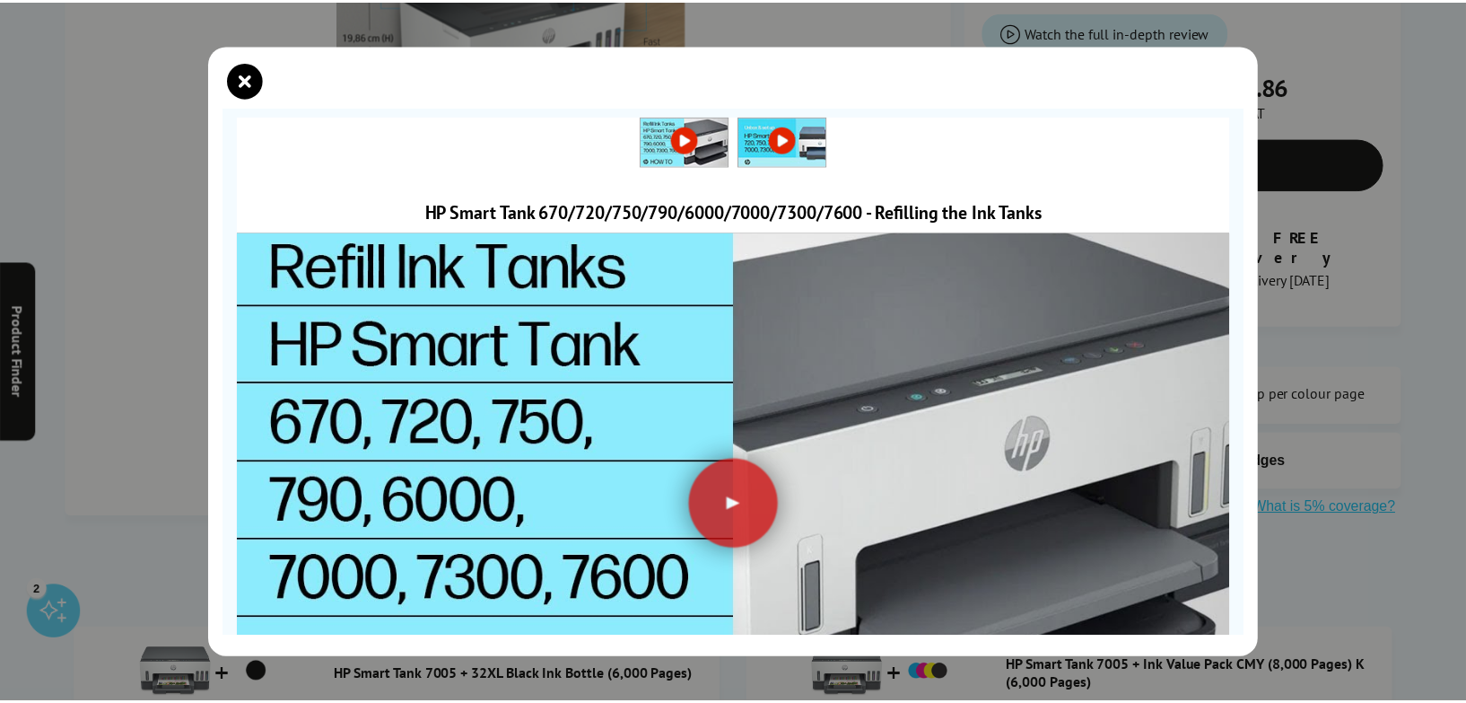
scroll to position [169, 0]
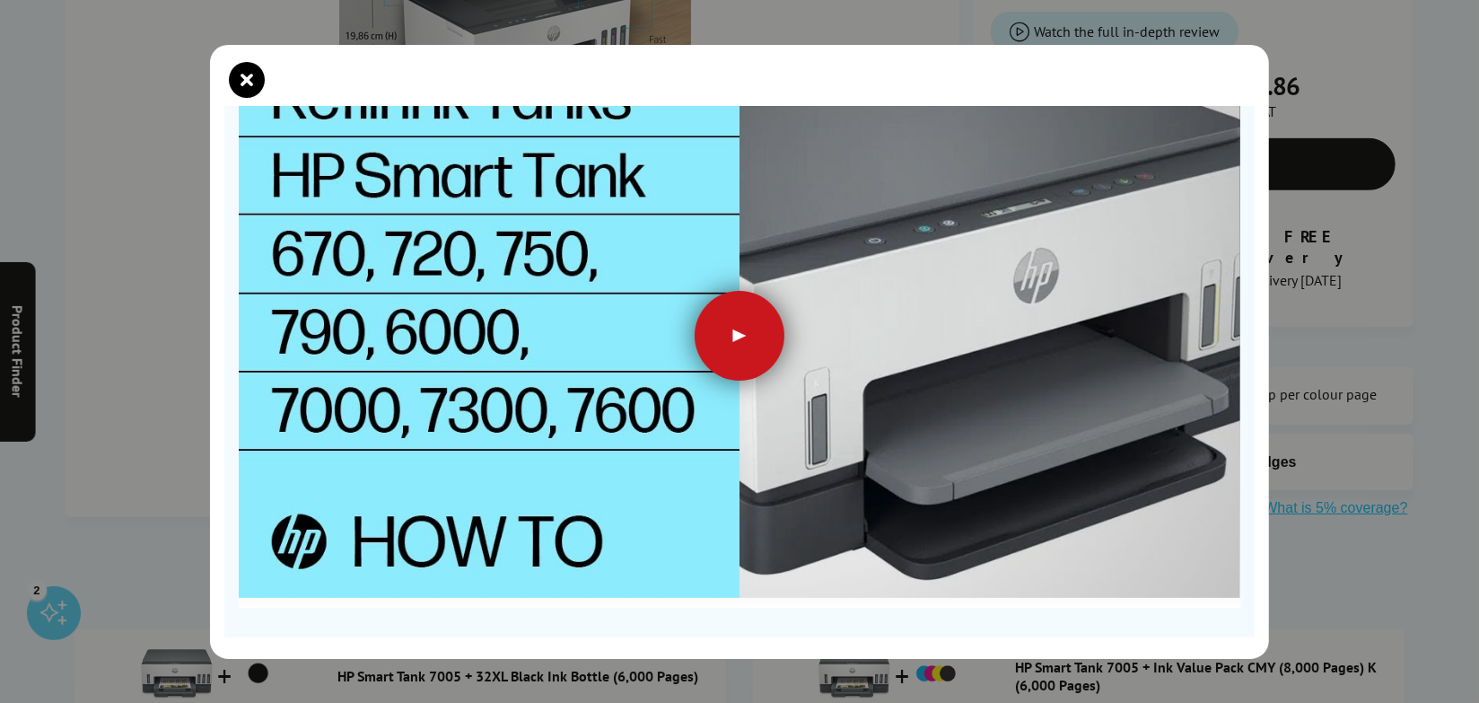
click at [731, 328] on div at bounding box center [740, 336] width 90 height 90
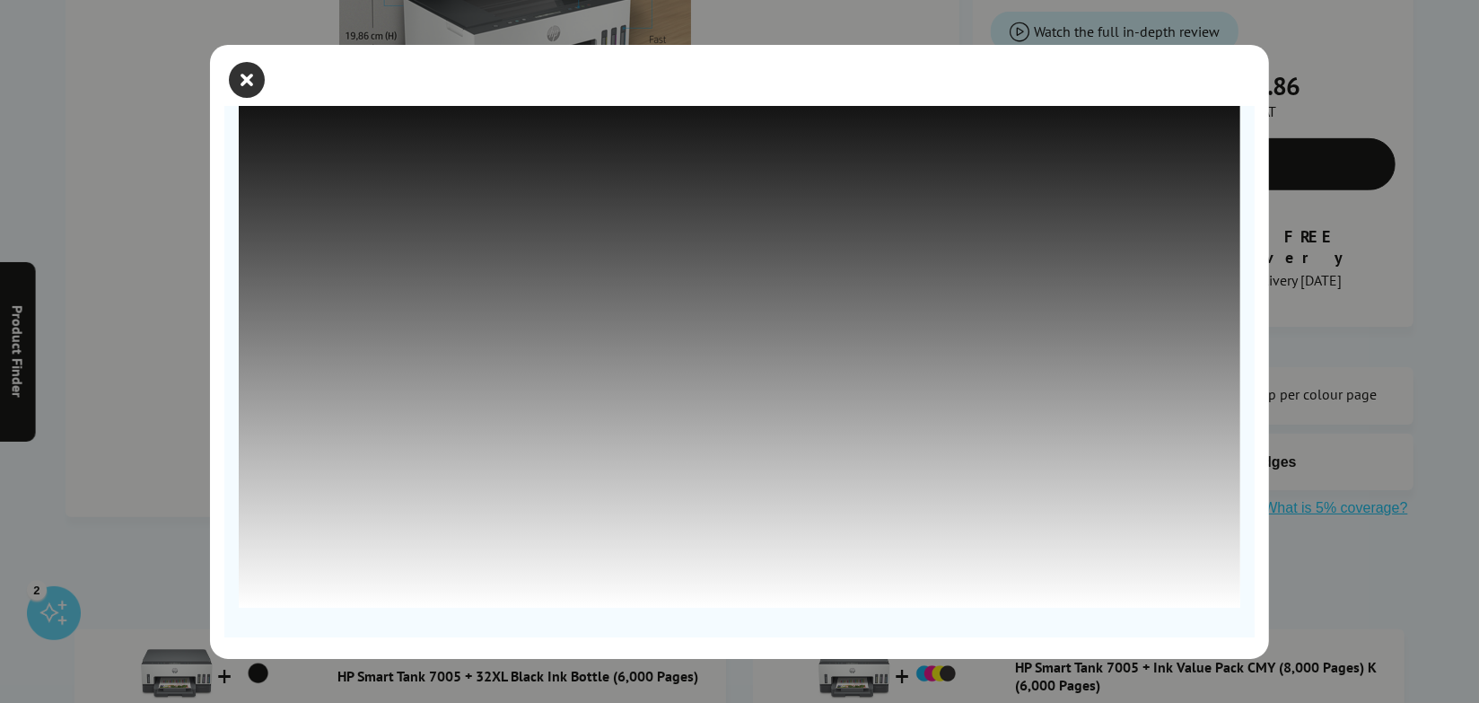
click at [252, 78] on icon "close modal" at bounding box center [247, 80] width 36 height 36
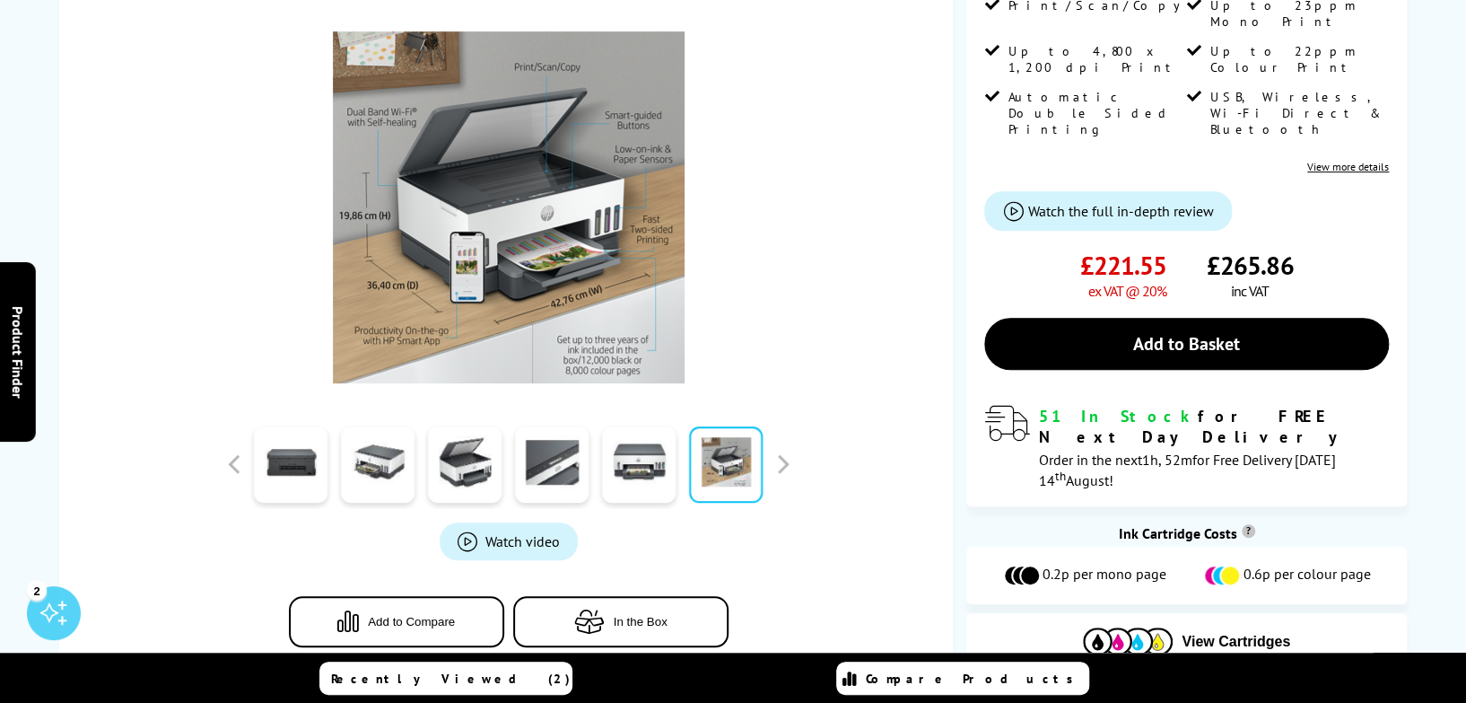
scroll to position [0, 0]
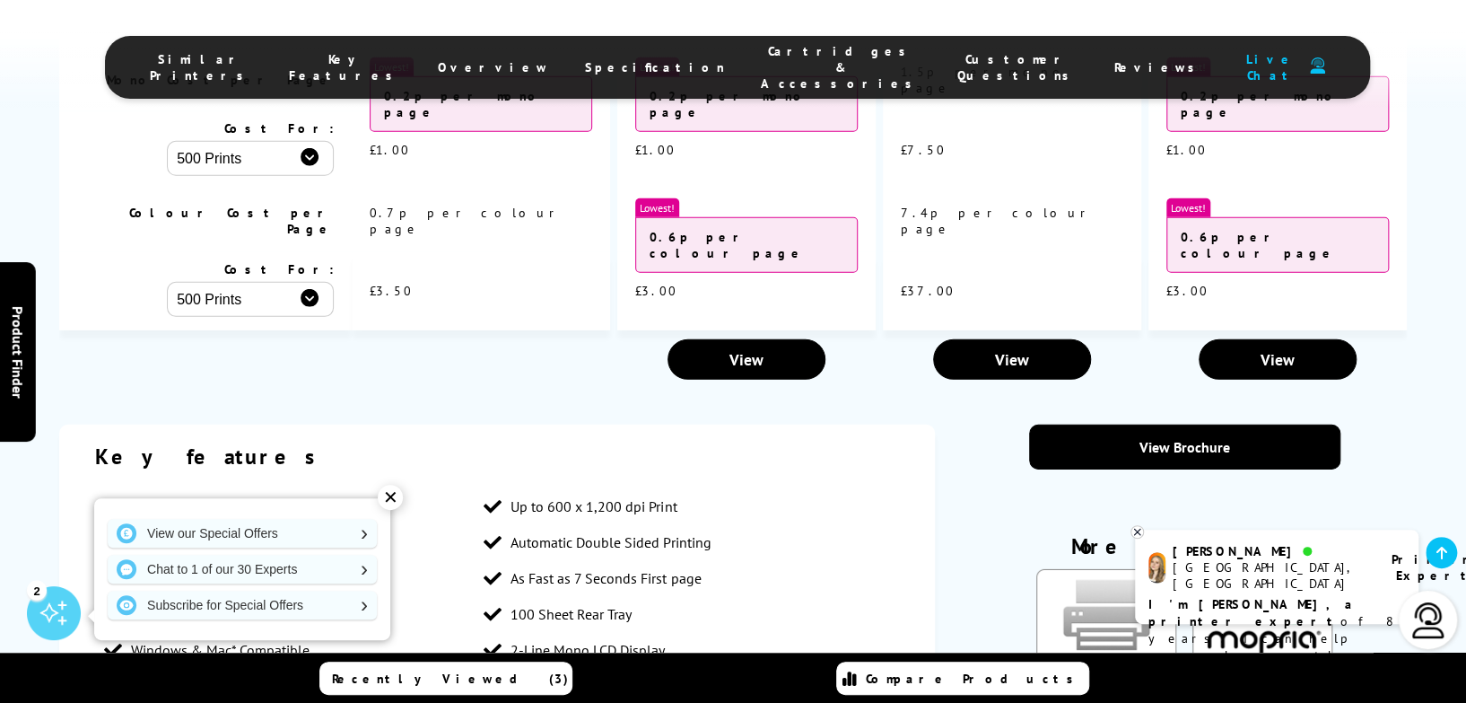
scroll to position [3287, 0]
